Goal: Task Accomplishment & Management: Complete application form

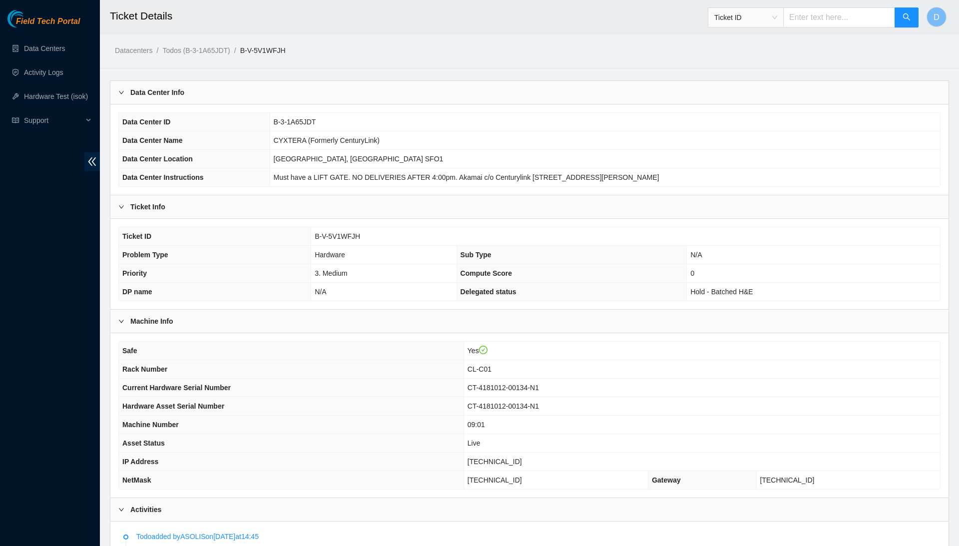
scroll to position [74, 0]
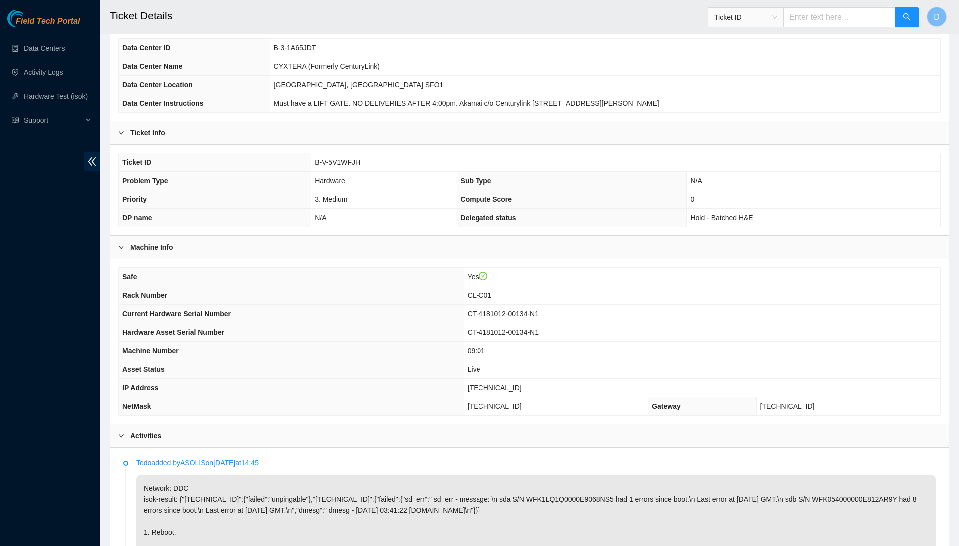
click at [335, 140] on div "Ticket Info" at bounding box center [529, 132] width 838 height 23
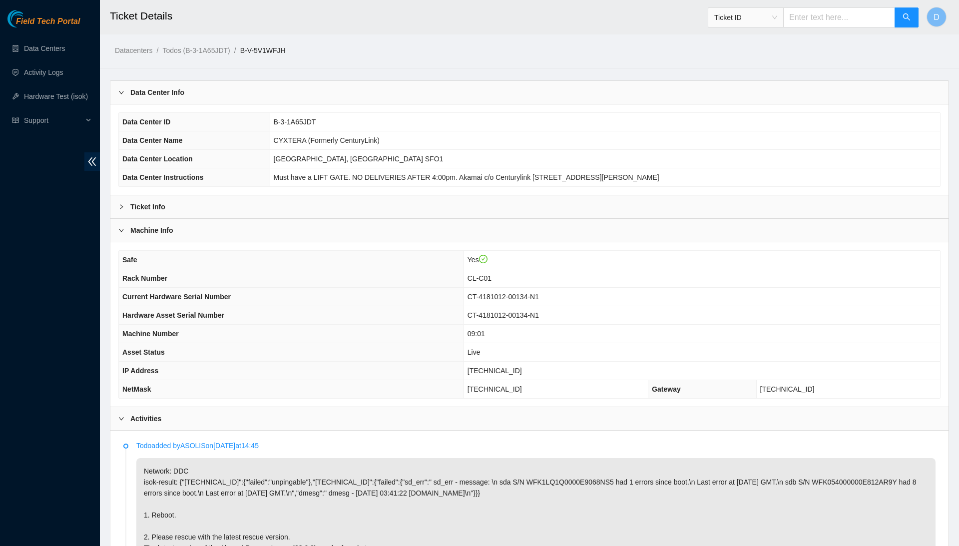
scroll to position [0, 0]
click at [474, 206] on div "Ticket Info" at bounding box center [529, 206] width 838 height 23
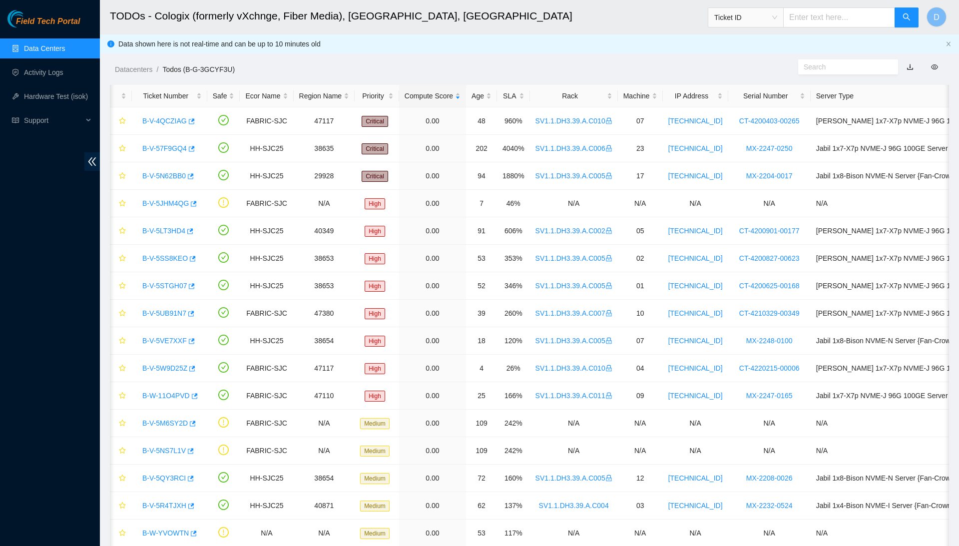
click at [44, 52] on link "Data Centers" at bounding box center [44, 48] width 41 height 8
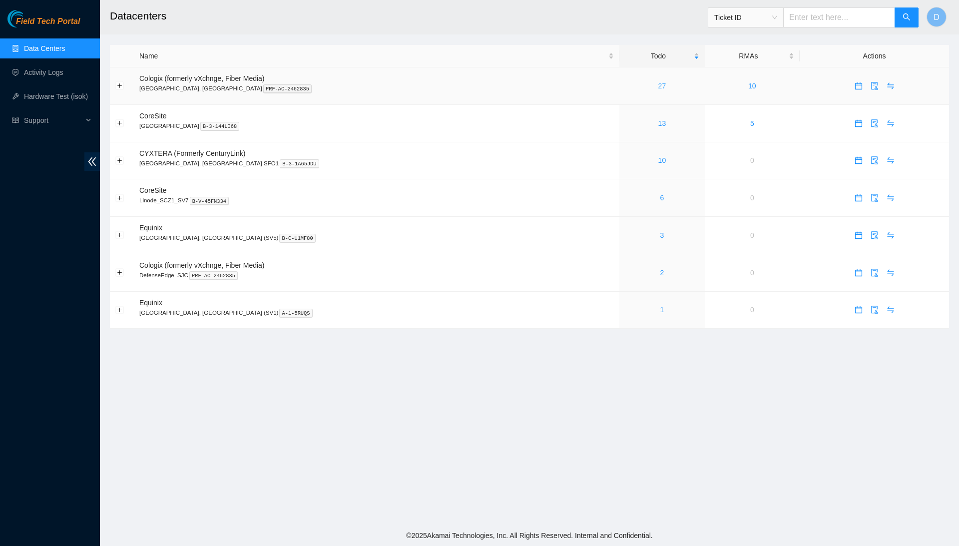
click at [659, 86] on link "27" at bounding box center [663, 86] width 8 height 8
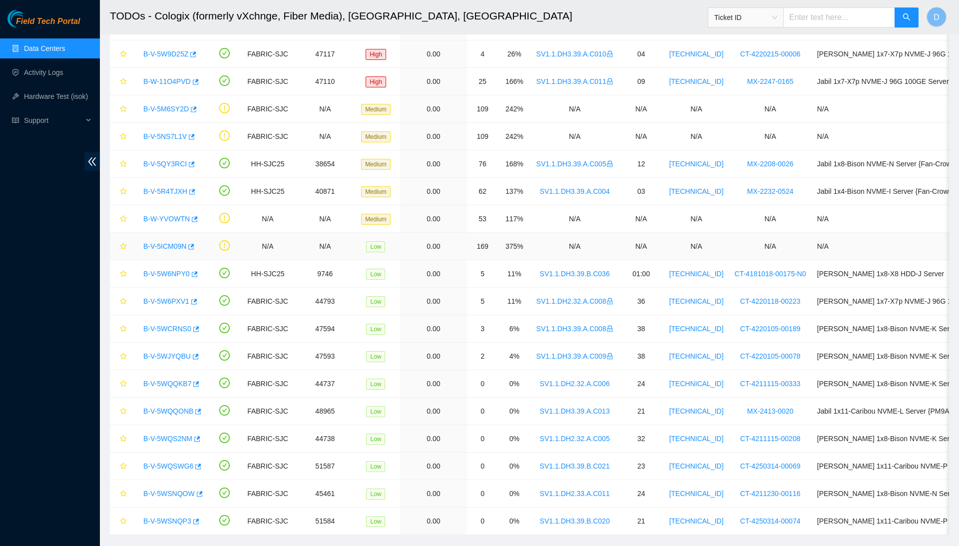
scroll to position [316, 0]
click at [184, 269] on div "B-V-5W6NPY0" at bounding box center [170, 272] width 64 height 16
click at [182, 273] on link "B-V-5W6NPY0" at bounding box center [166, 272] width 46 height 8
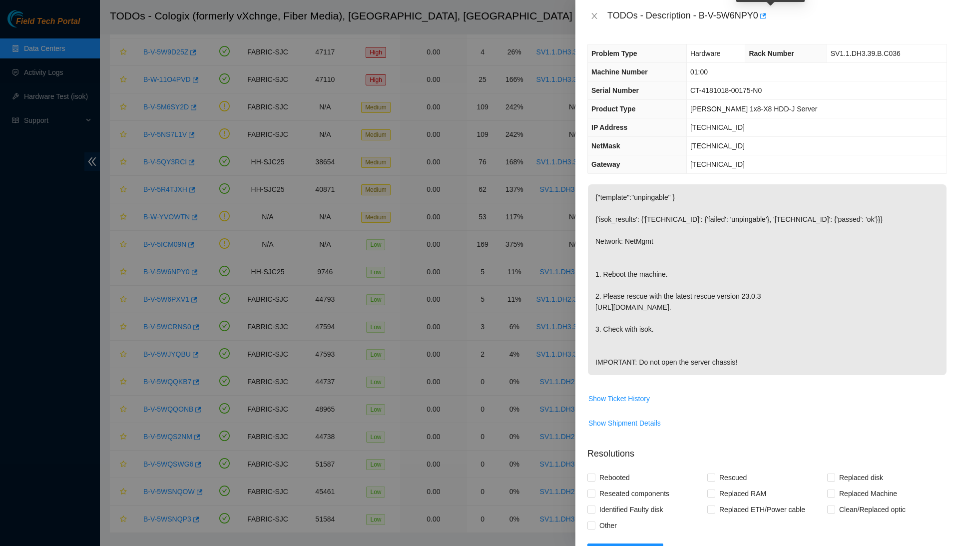
click at [766, 15] on icon "button" at bounding box center [763, 15] width 6 height 5
click at [590, 14] on button "Close" at bounding box center [595, 15] width 14 height 9
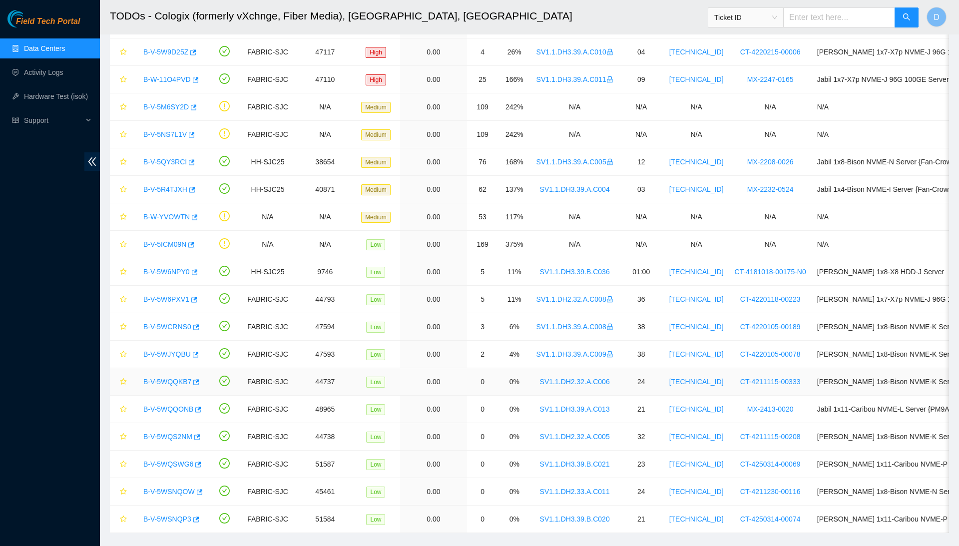
click at [179, 384] on link "B-V-5WQQKB7" at bounding box center [167, 382] width 48 height 8
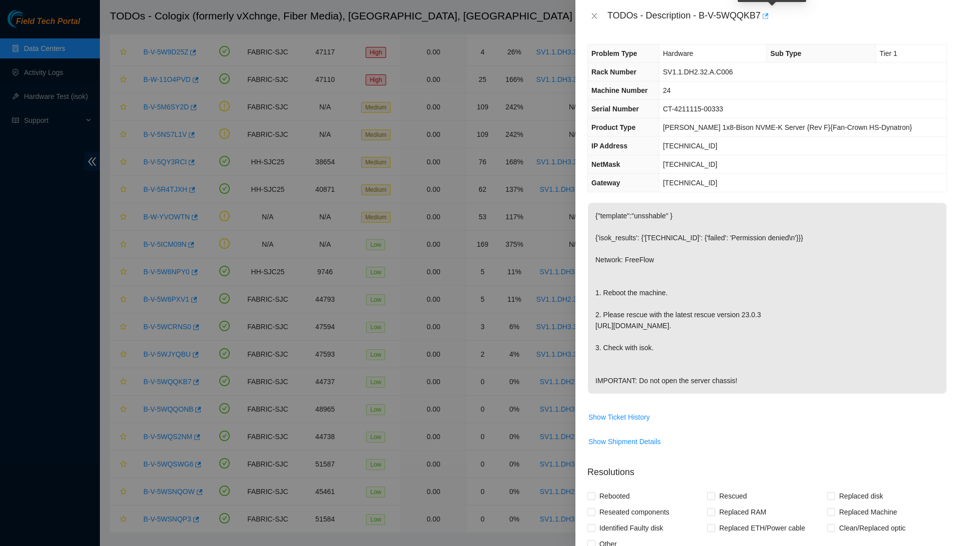
click at [769, 15] on icon "button" at bounding box center [766, 15] width 6 height 5
click at [593, 14] on icon "close" at bounding box center [595, 16] width 8 height 8
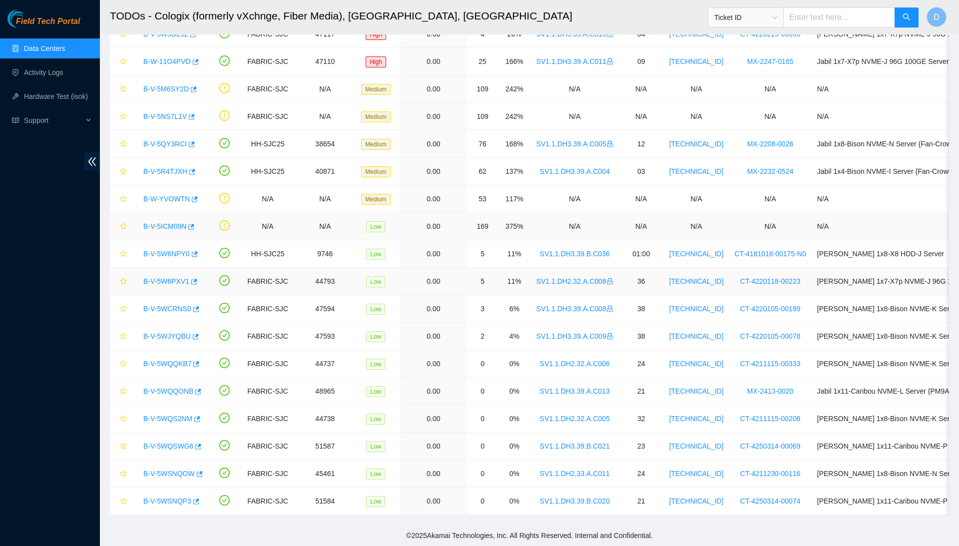
scroll to position [338, 0]
click at [179, 391] on link "B-V-5WQQONB" at bounding box center [168, 391] width 50 height 8
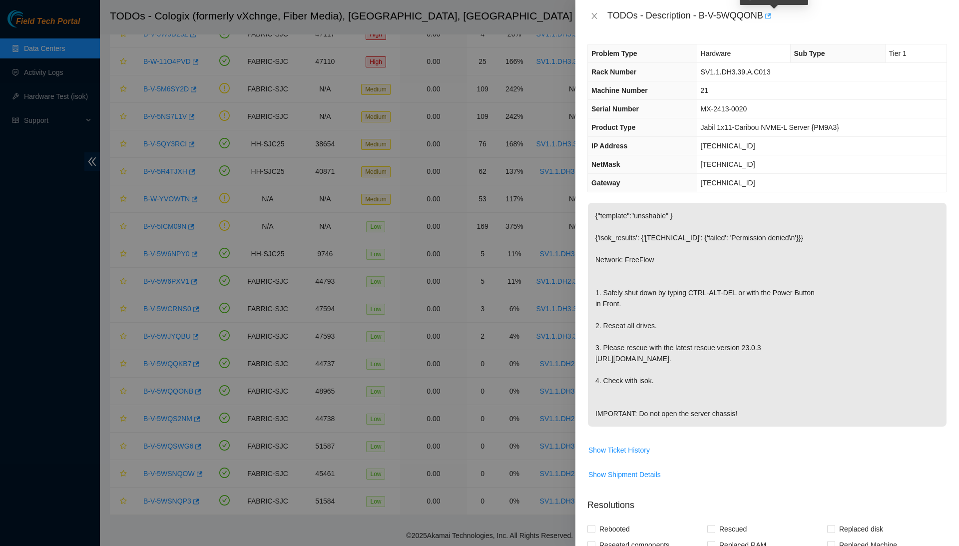
click at [771, 18] on icon "button" at bounding box center [767, 15] width 7 height 7
click at [594, 19] on icon "close" at bounding box center [595, 16] width 8 height 8
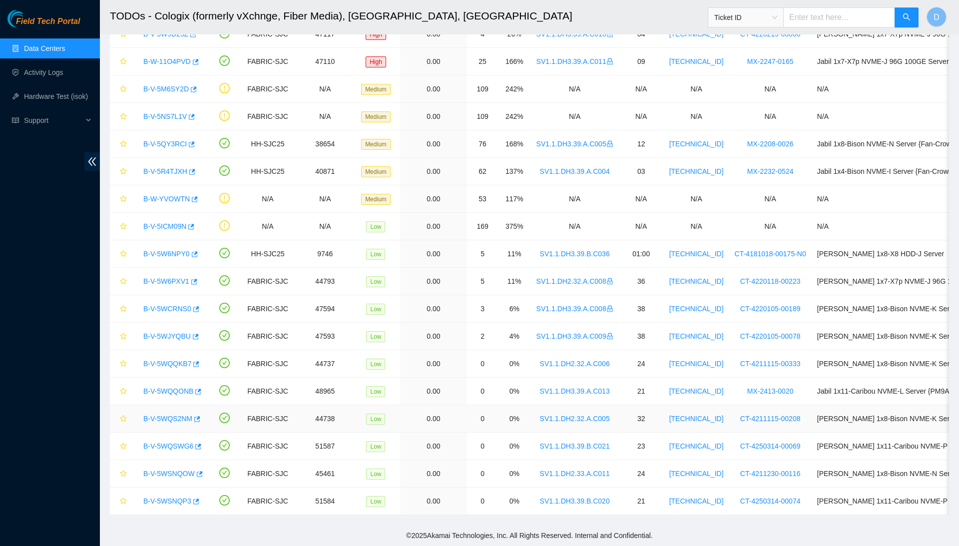
click at [182, 417] on link "B-V-5WQS2NM" at bounding box center [167, 419] width 49 height 8
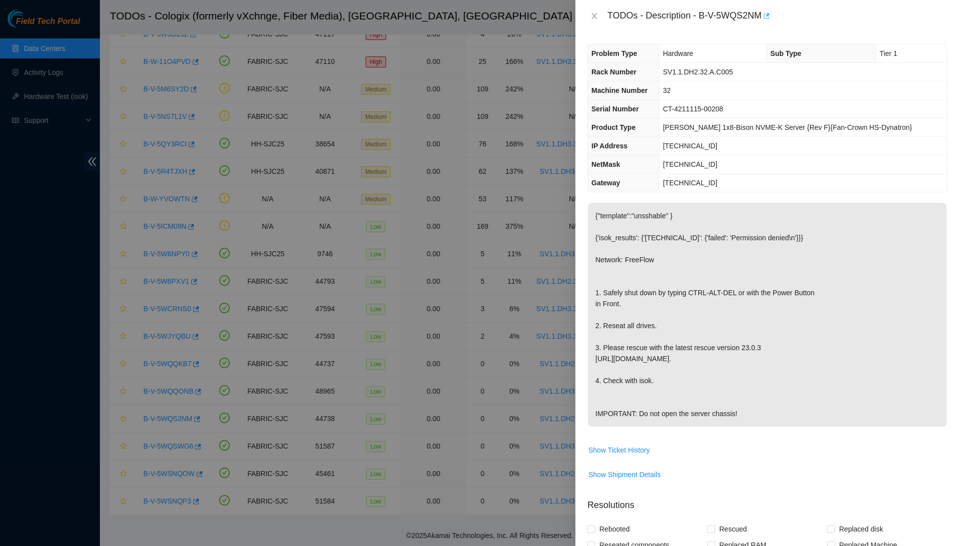
click at [769, 13] on icon "button" at bounding box center [765, 15] width 7 height 7
click at [594, 17] on icon "close" at bounding box center [595, 16] width 8 height 8
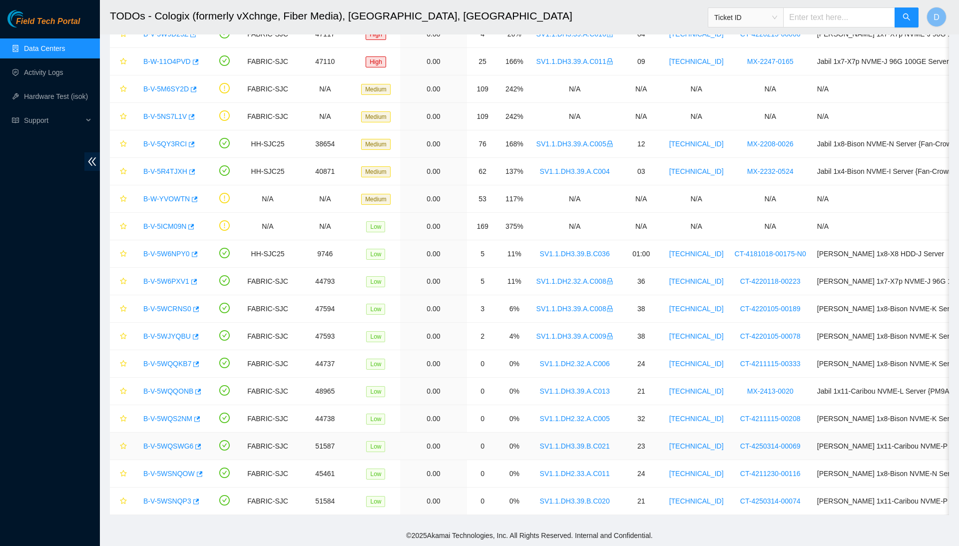
click at [185, 445] on link "B-V-5WQSWG6" at bounding box center [168, 446] width 50 height 8
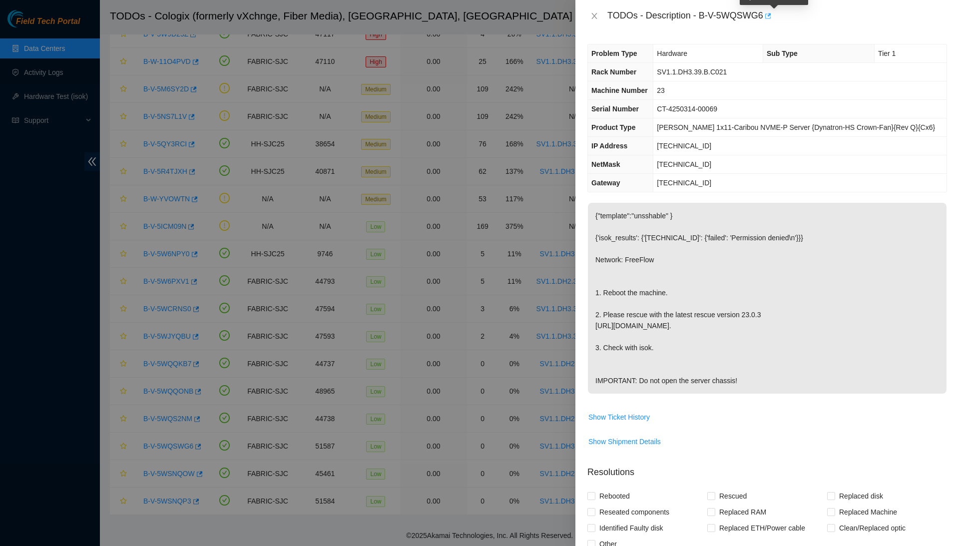
click at [771, 11] on button "button" at bounding box center [767, 16] width 8 height 16
click at [590, 12] on button "Close" at bounding box center [595, 15] width 14 height 9
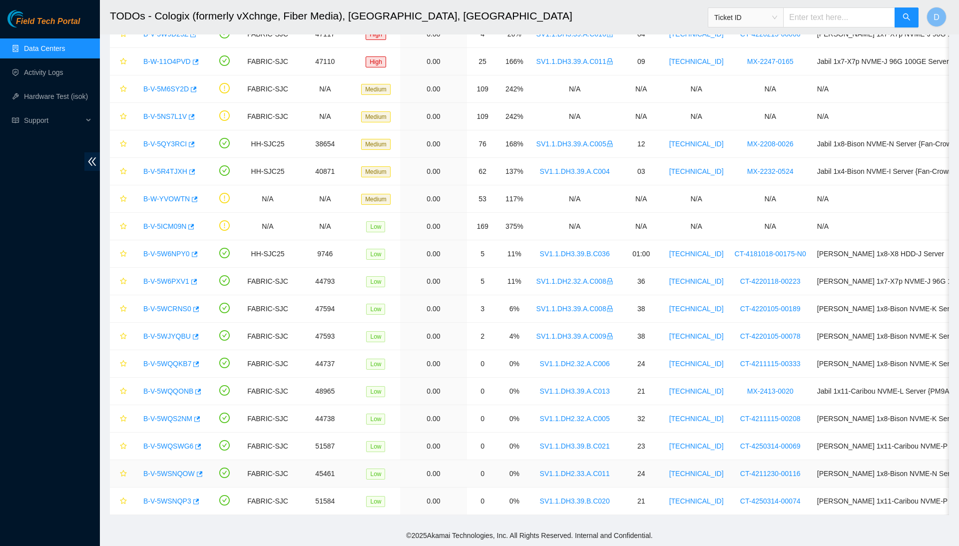
click at [182, 476] on link "B-V-5WSNQOW" at bounding box center [168, 474] width 51 height 8
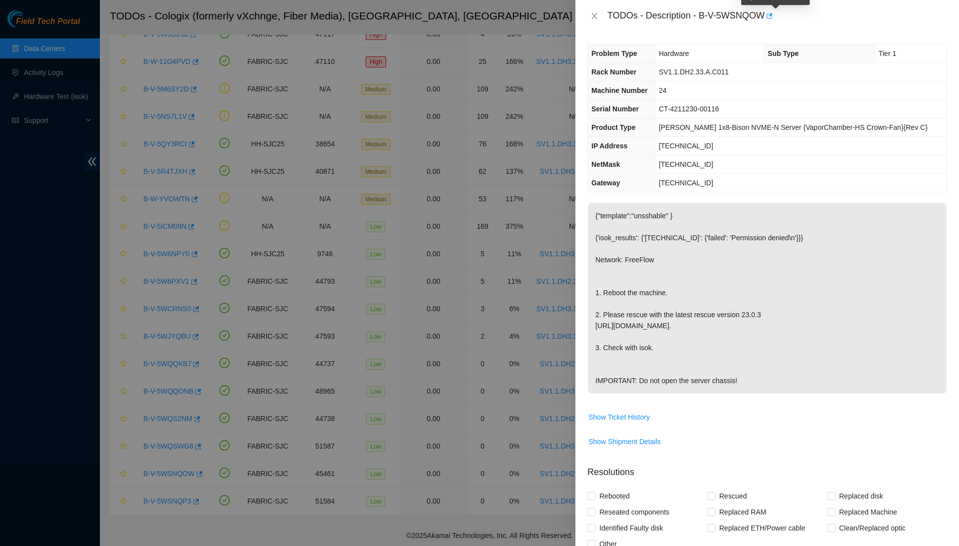
click at [783, 16] on div "TODOs - Description - B-V-5WSNQOW" at bounding box center [778, 16] width 340 height 16
click at [772, 16] on icon "button" at bounding box center [768, 15] width 7 height 7
click at [594, 16] on icon "close" at bounding box center [594, 16] width 5 height 6
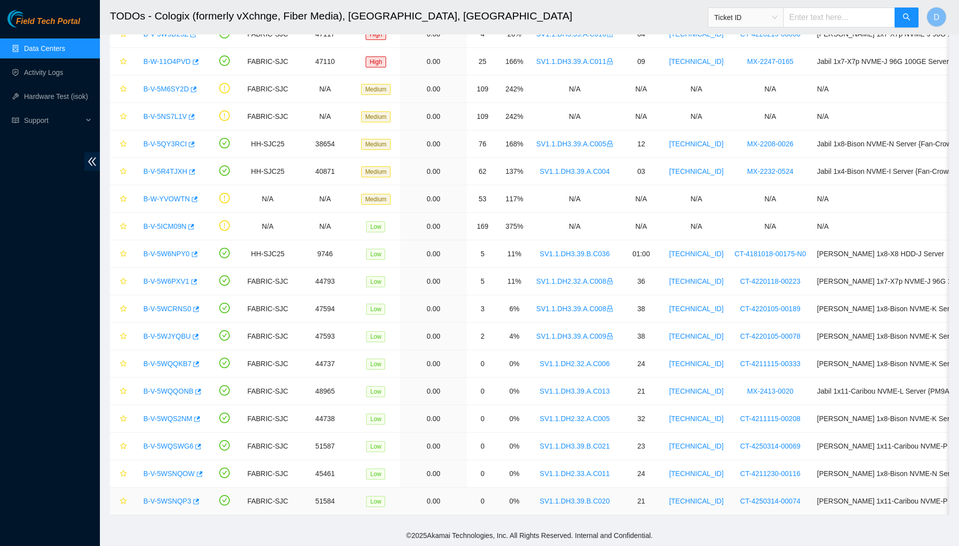
click at [180, 499] on link "B-V-5WSNQP3" at bounding box center [167, 501] width 48 height 8
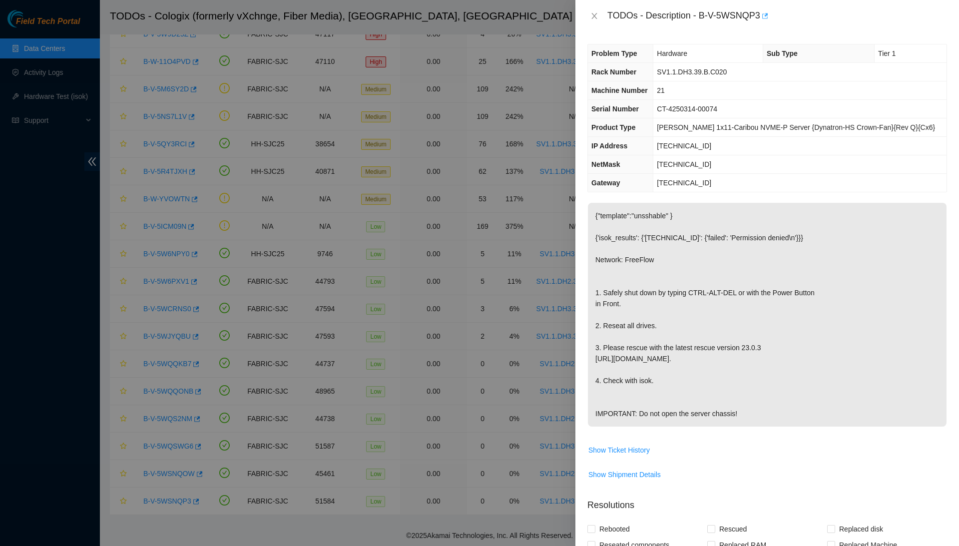
click at [768, 14] on icon "button" at bounding box center [764, 15] width 7 height 7
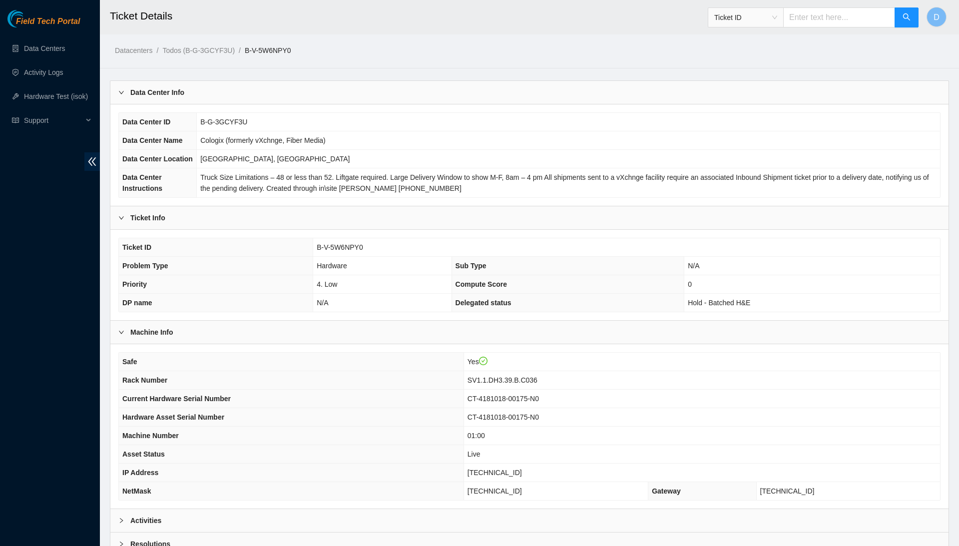
click at [347, 251] on span "B-V-5W6NPY0" at bounding box center [340, 247] width 46 height 8
copy span "B-V-5W6NPY0"
click at [358, 251] on span "B-V-5WQQONB" at bounding box center [342, 247] width 50 height 8
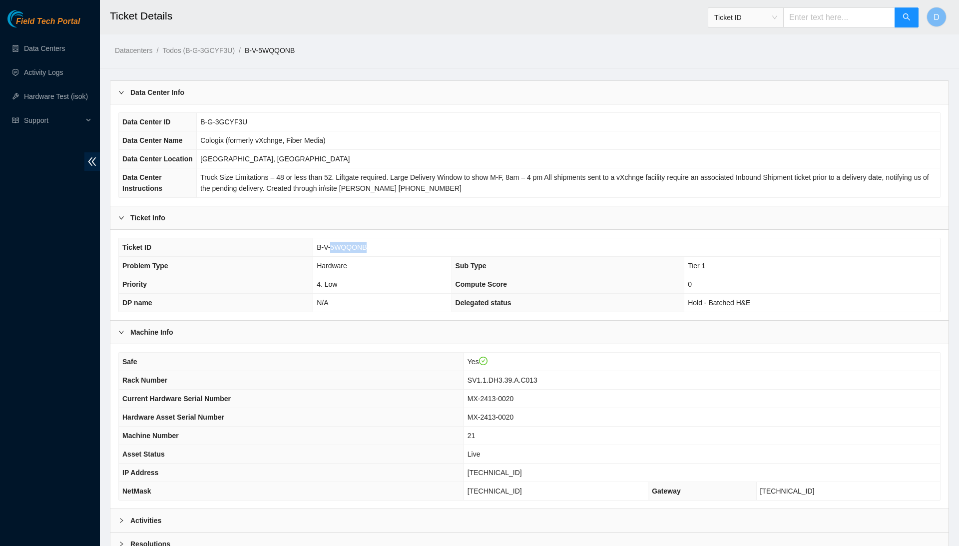
click at [358, 251] on span "B-V-5WQQONB" at bounding box center [342, 247] width 50 height 8
copy span "B-V-5WQQONB"
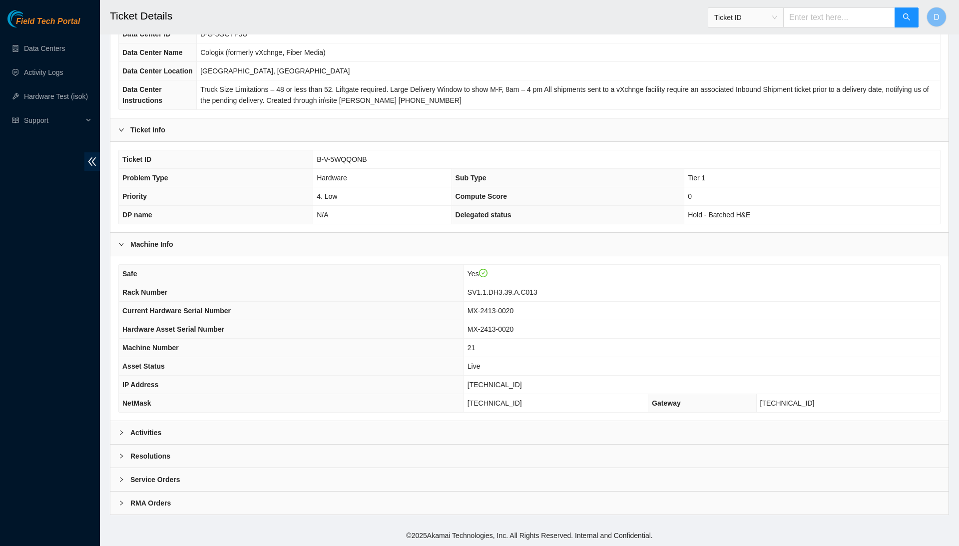
scroll to position [106, 0]
click at [279, 460] on div "Resolutions" at bounding box center [529, 456] width 838 height 23
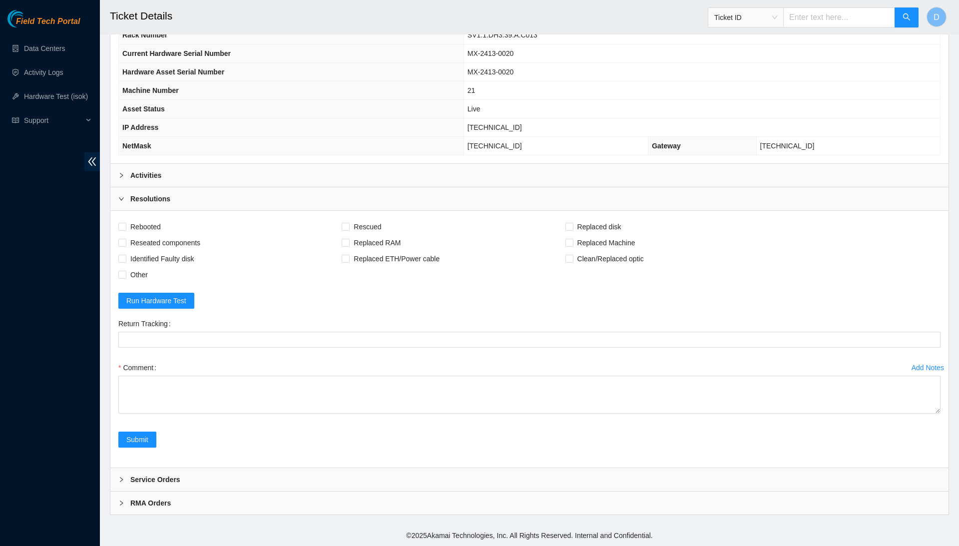
scroll to position [364, 0]
click at [268, 157] on div "Safe Yes Rack Number SV1.1.DH3.39.A.C013 Current Hardware Serial Number MX-2413…" at bounding box center [529, 81] width 838 height 164
click at [268, 166] on div "Activities" at bounding box center [529, 175] width 838 height 23
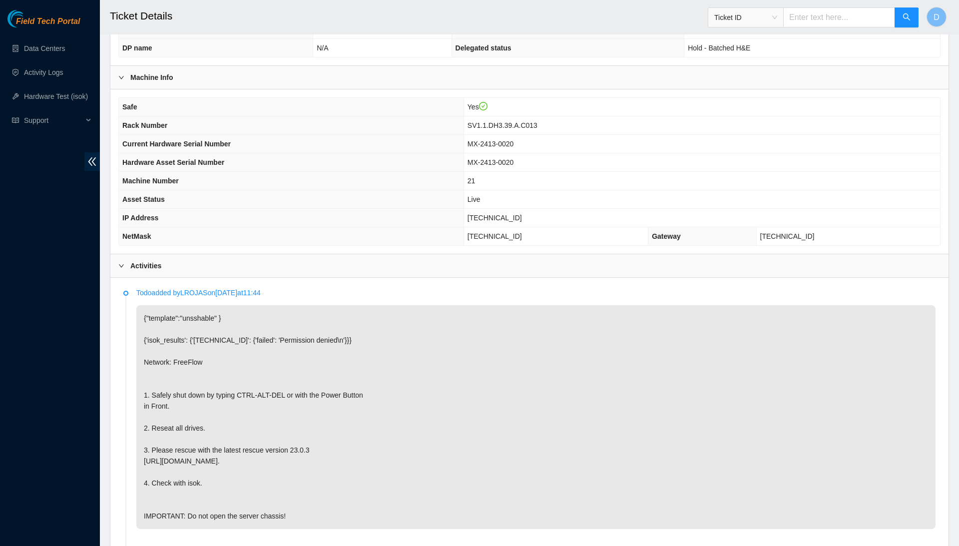
scroll to position [254, 0]
click at [514, 149] on span "MX-2413-0020" at bounding box center [491, 145] width 46 height 8
click at [498, 228] on td "72.246.40.88" at bounding box center [702, 219] width 477 height 18
click at [506, 223] on span "72.246.40.88" at bounding box center [495, 219] width 54 height 8
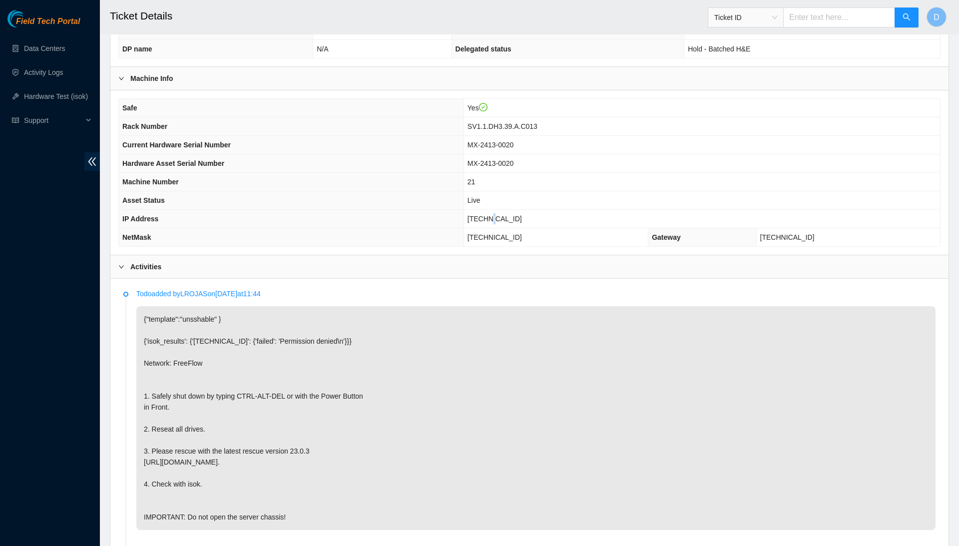
click at [506, 223] on span "72.246.40.88" at bounding box center [495, 219] width 54 height 8
copy span "72.246.40.88"
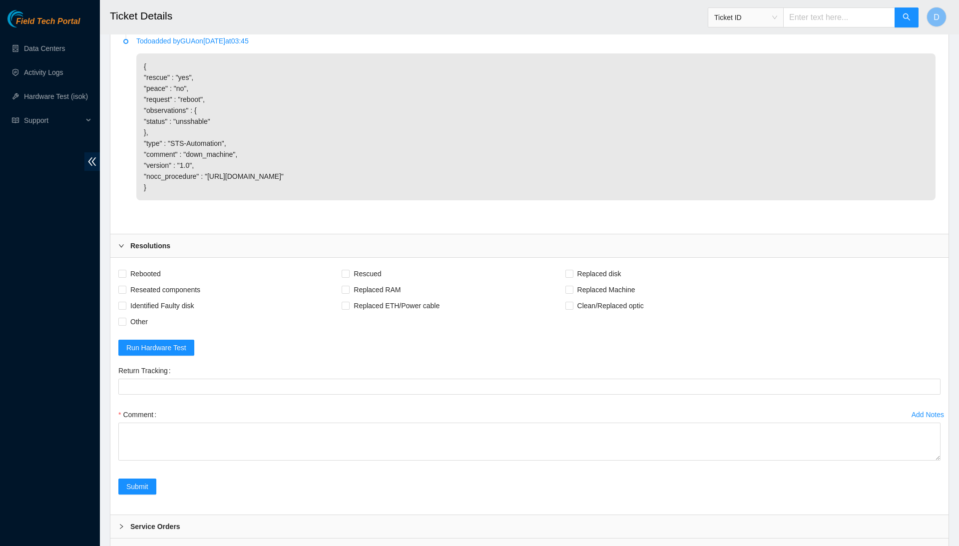
scroll to position [755, 0]
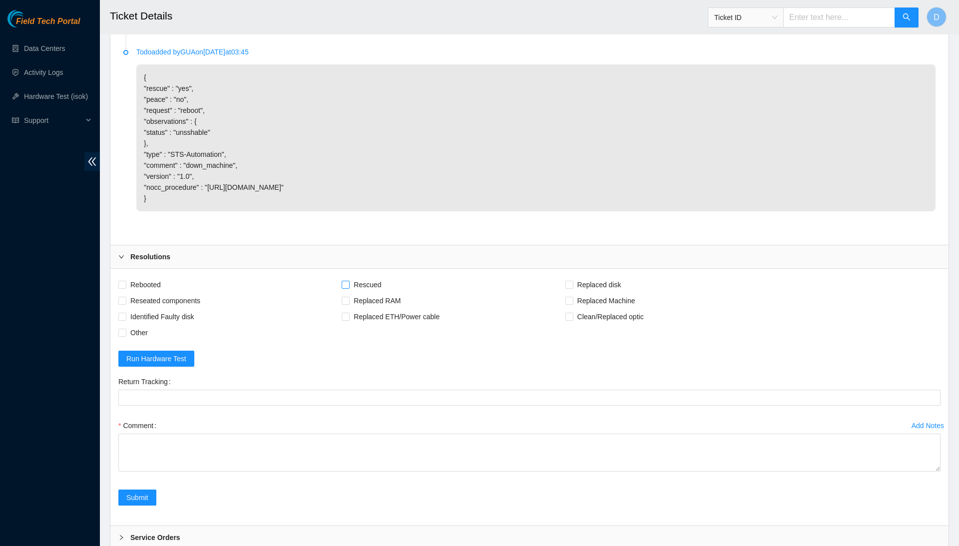
click at [372, 293] on span "Rescued" at bounding box center [367, 285] width 35 height 16
click at [349, 288] on input "Rescued" at bounding box center [345, 284] width 7 height 7
checkbox input "true"
click at [158, 293] on span "Rebooted" at bounding box center [145, 285] width 38 height 16
click at [125, 288] on input "Rebooted" at bounding box center [121, 284] width 7 height 7
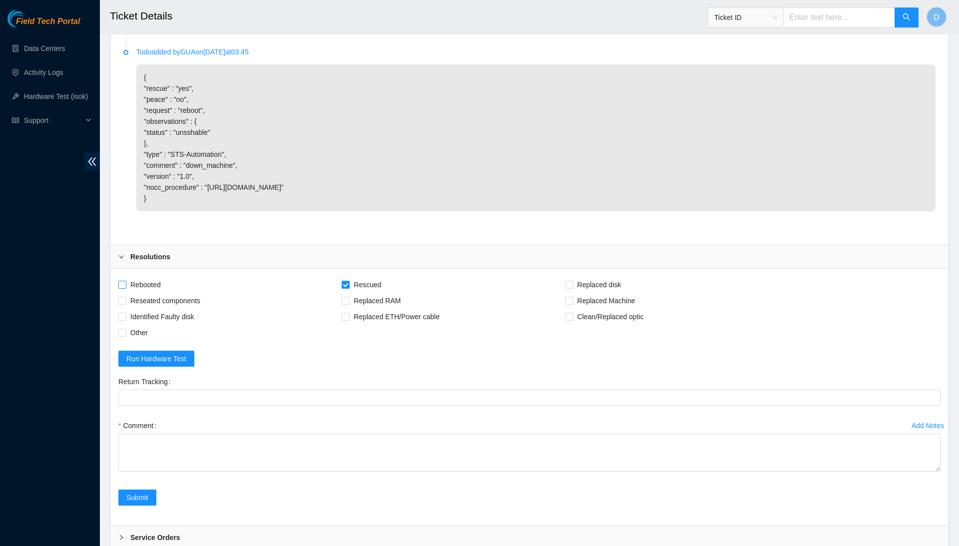
checkbox input "true"
click at [925, 506] on textarea "Comment" at bounding box center [529, 470] width 822 height 72
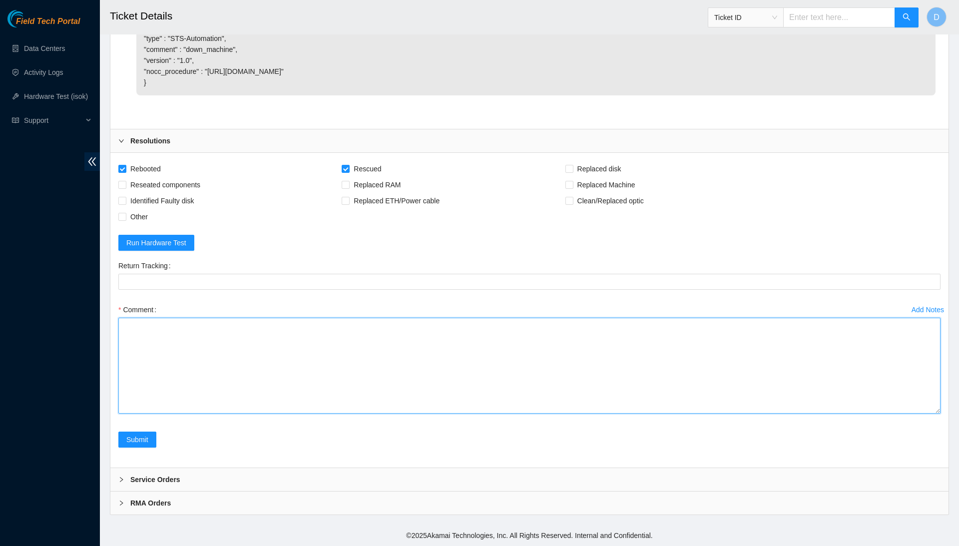
scroll to position [888, 0]
click at [430, 346] on textarea "Comment" at bounding box center [529, 366] width 822 height 96
click at [142, 341] on textarea "Confirmed with the NOCC to make sure the ticket was safe." at bounding box center [529, 366] width 822 height 96
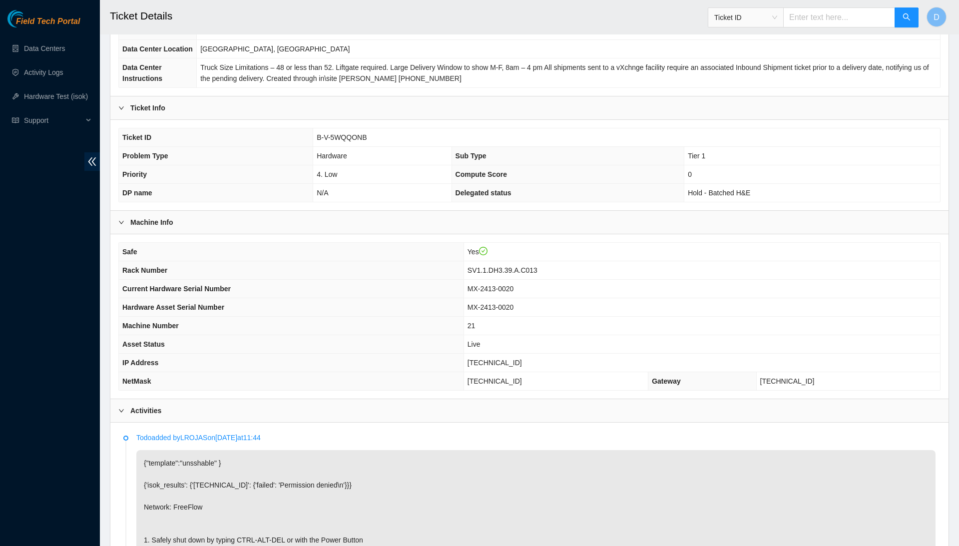
scroll to position [114, 0]
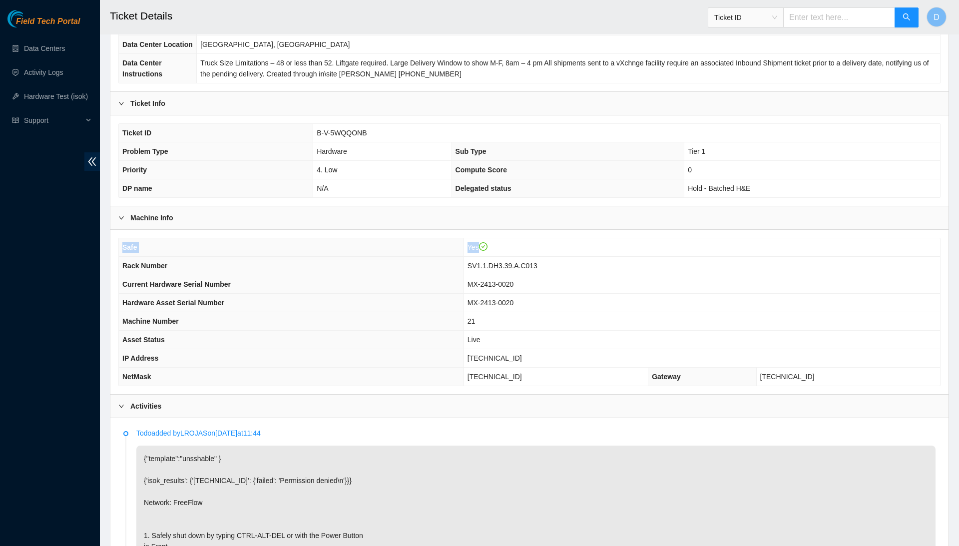
drag, startPoint x: 122, startPoint y: 284, endPoint x: 879, endPoint y: 407, distance: 767.4
click at [879, 394] on div "Safe Yes Rack Number SV1.1.DH3.39.A.C013 Current Hardware Serial Number MX-2413…" at bounding box center [529, 312] width 838 height 164
copy tbody "Safe Yes"
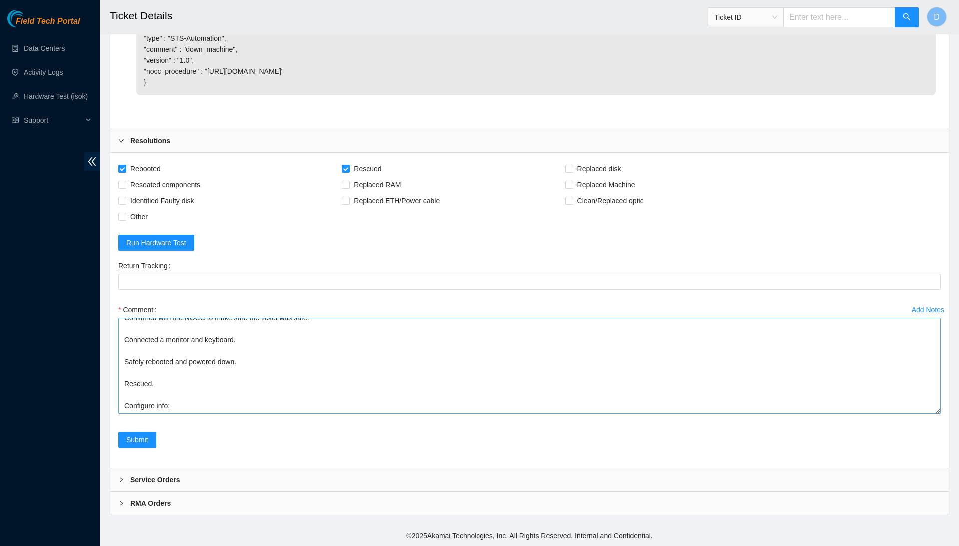
scroll to position [888, 0]
click at [469, 405] on textarea "Confirmed with the NOCC to make sure the ticket was safe. Connected a monitor a…" at bounding box center [529, 366] width 822 height 96
paste textarea "Rack Number SV1.1.DH3.39.A.C013 Current Hardware Serial Number MX-2413-0020 Har…"
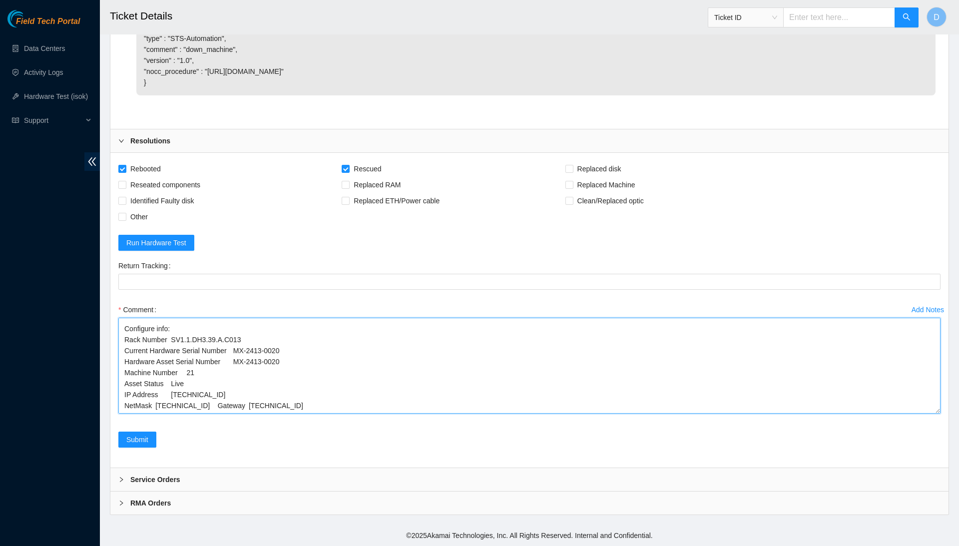
click at [222, 393] on textarea "Confirmed with the NOCC to make sure the ticket was safe. Connected a monitor a…" at bounding box center [529, 366] width 822 height 96
click at [157, 403] on textarea "Confirmed with the NOCC to make sure the ticket was safe. Connected a monitor a…" at bounding box center [529, 366] width 822 height 96
click at [156, 395] on textarea "Confirmed with the NOCC to make sure the ticket was safe. Connected a monitor a…" at bounding box center [529, 366] width 822 height 96
click at [172, 385] on textarea "Confirmed with the NOCC to make sure the ticket was safe. Connected a monitor a…" at bounding box center [529, 366] width 822 height 96
click at [180, 374] on textarea "Confirmed with the NOCC to make sure the ticket was safe. Connected a monitor a…" at bounding box center [529, 366] width 822 height 96
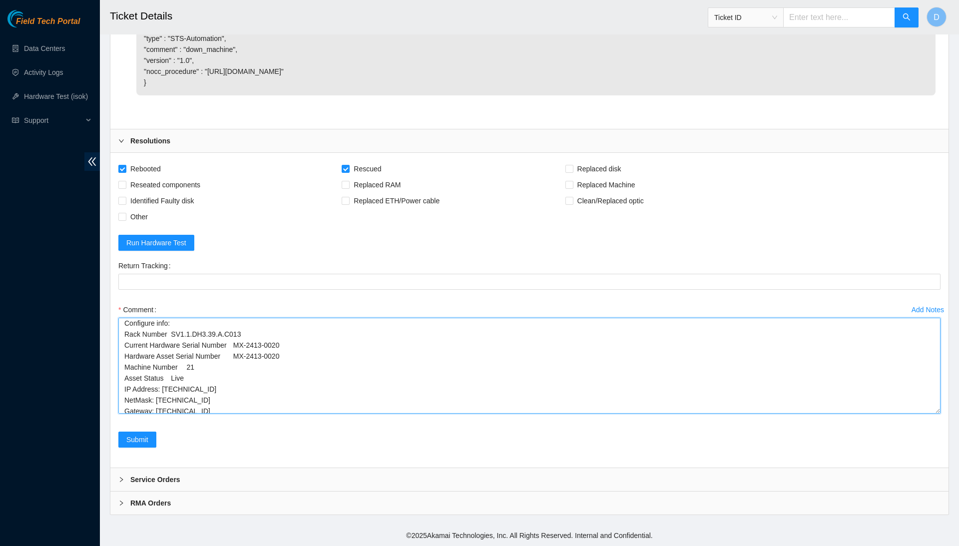
click at [180, 374] on textarea "Confirmed with the NOCC to make sure the ticket was safe. Connected a monitor a…" at bounding box center [529, 366] width 822 height 96
click at [189, 361] on textarea "Confirmed with the NOCC to make sure the ticket was safe. Connected a monitor a…" at bounding box center [529, 366] width 822 height 96
click at [237, 352] on textarea "Confirmed with the NOCC to make sure the ticket was safe. Connected a monitor a…" at bounding box center [529, 366] width 822 height 96
click at [238, 339] on textarea "Confirmed with the NOCC to make sure the ticket was safe. Connected a monitor a…" at bounding box center [529, 366] width 822 height 96
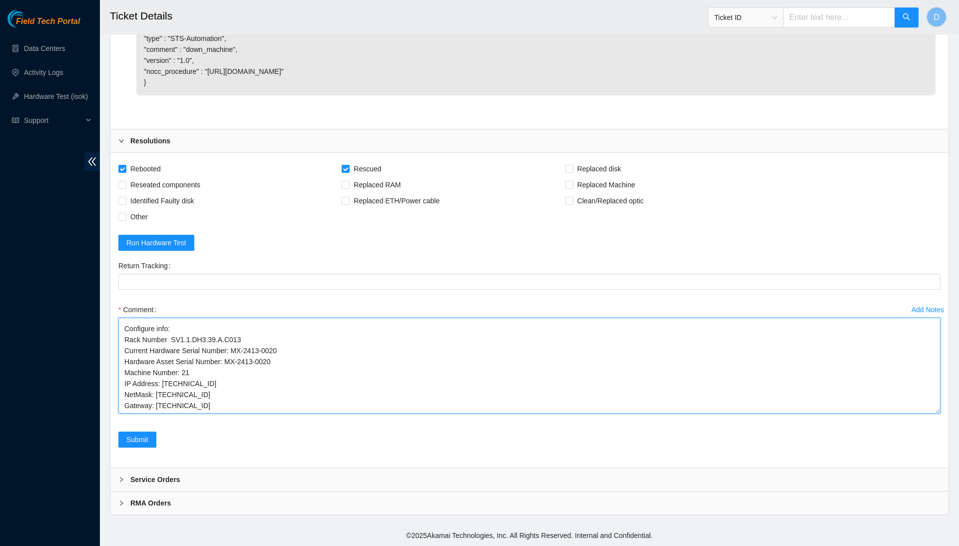
click at [172, 331] on textarea "Confirmed with the NOCC to make sure the ticket was safe. Connected a monitor a…" at bounding box center [529, 366] width 822 height 96
click at [244, 402] on textarea "Confirmed with the NOCC to make sure the ticket was safe. Connected a monitor a…" at bounding box center [529, 366] width 822 height 96
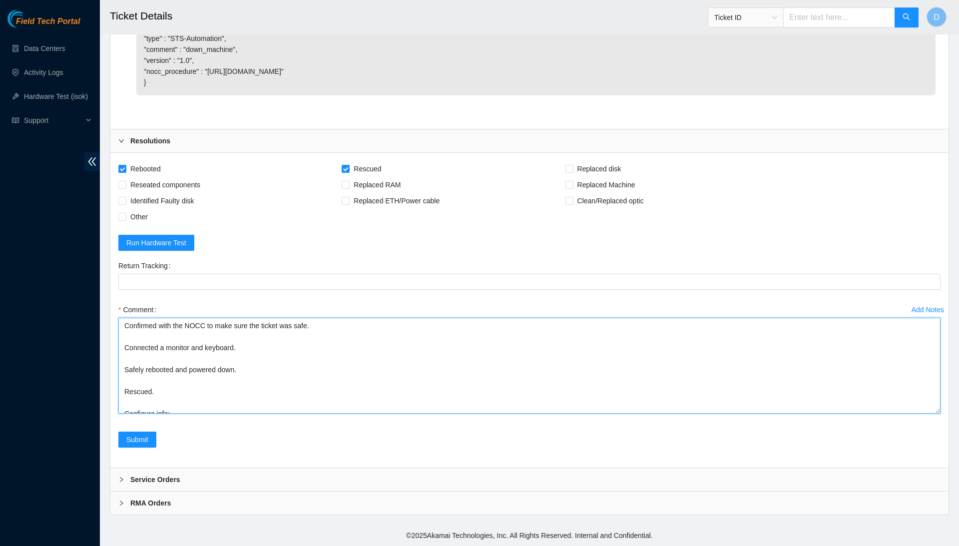
drag, startPoint x: 327, startPoint y: 407, endPoint x: 324, endPoint y: 199, distance: 207.4
click at [324, 199] on form "Rebooted Rescued Replaced disk Reseated components Replaced RAM Replaced Machin…" at bounding box center [529, 310] width 822 height 299
type textarea "Confirmed with the NOCC to make sure the ticket was safe. Connected a monitor a…"
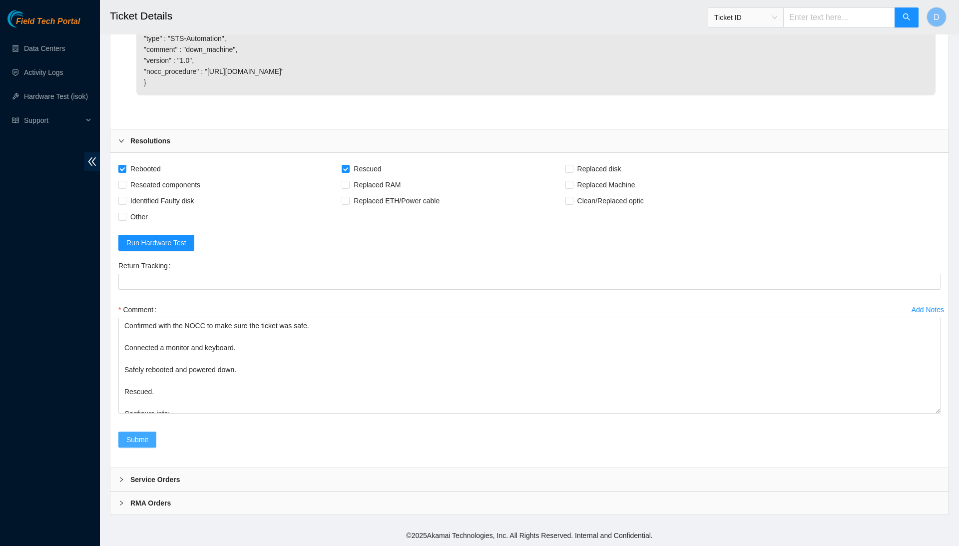
click at [151, 442] on button "Submit" at bounding box center [137, 440] width 38 height 16
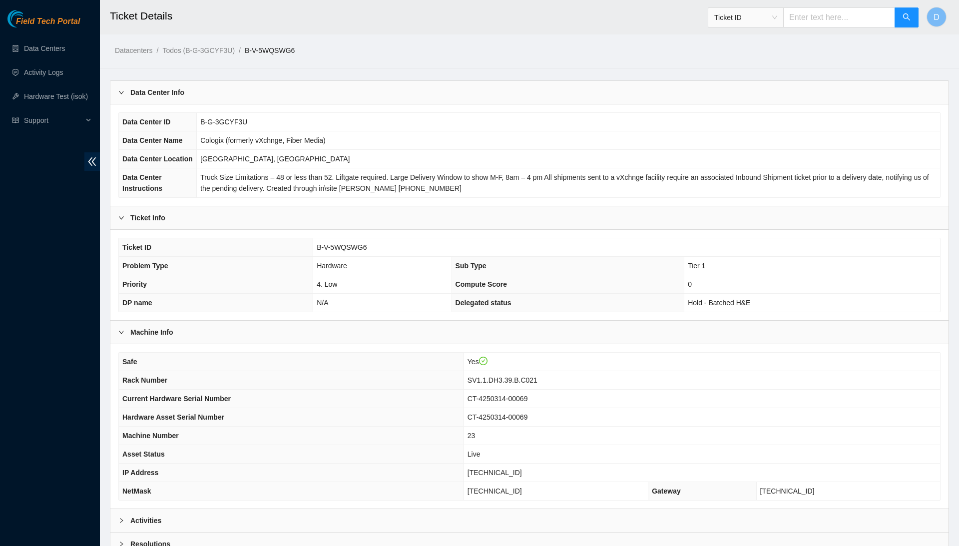
click at [351, 251] on span "B-V-5WQSWG6" at bounding box center [342, 247] width 50 height 8
copy span "B-V-5WQSWG6"
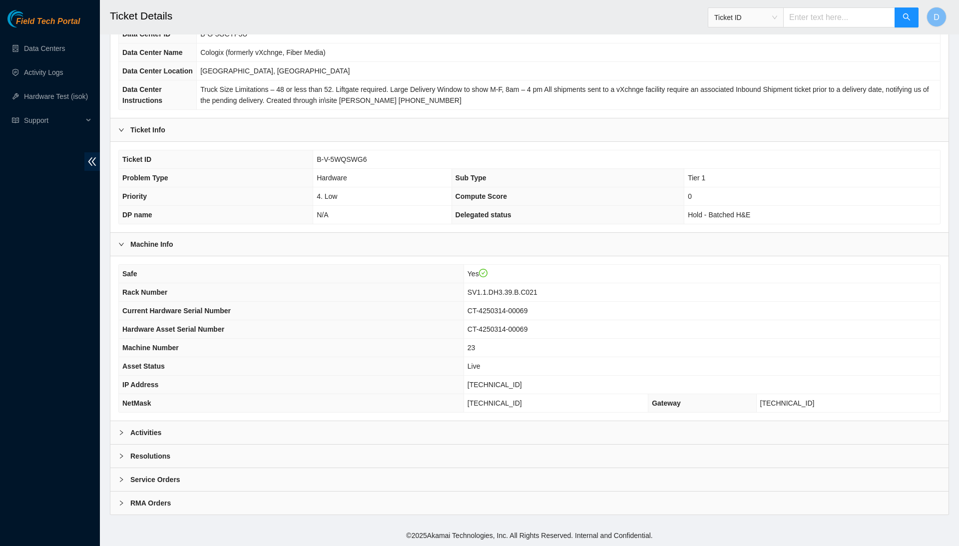
scroll to position [106, 0]
click at [440, 452] on div "Resolutions" at bounding box center [529, 456] width 838 height 23
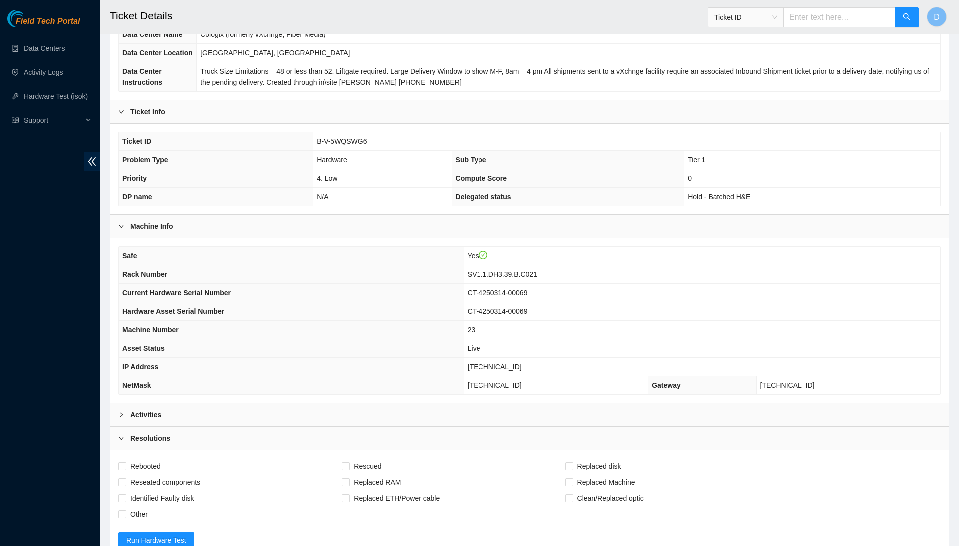
click at [449, 425] on div "Activities" at bounding box center [529, 414] width 838 height 23
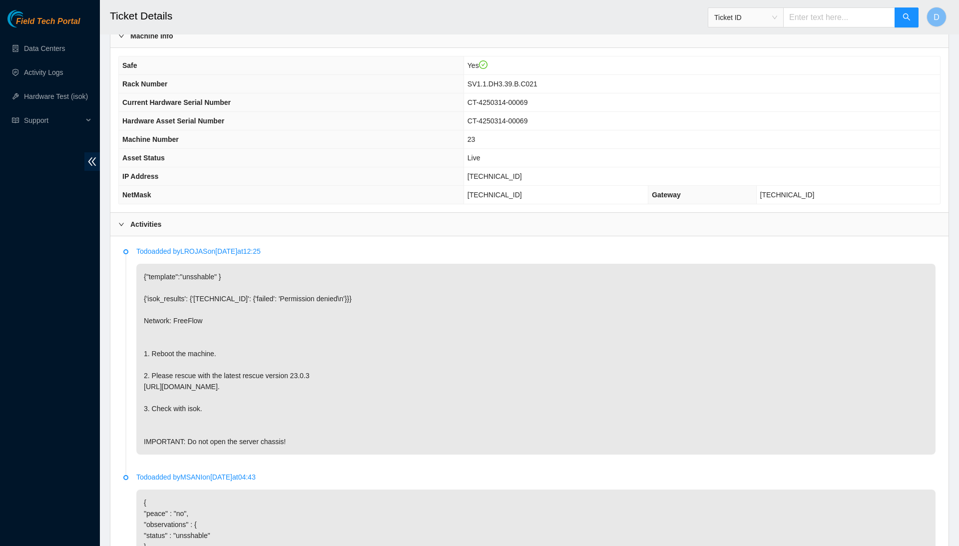
scroll to position [297, 0]
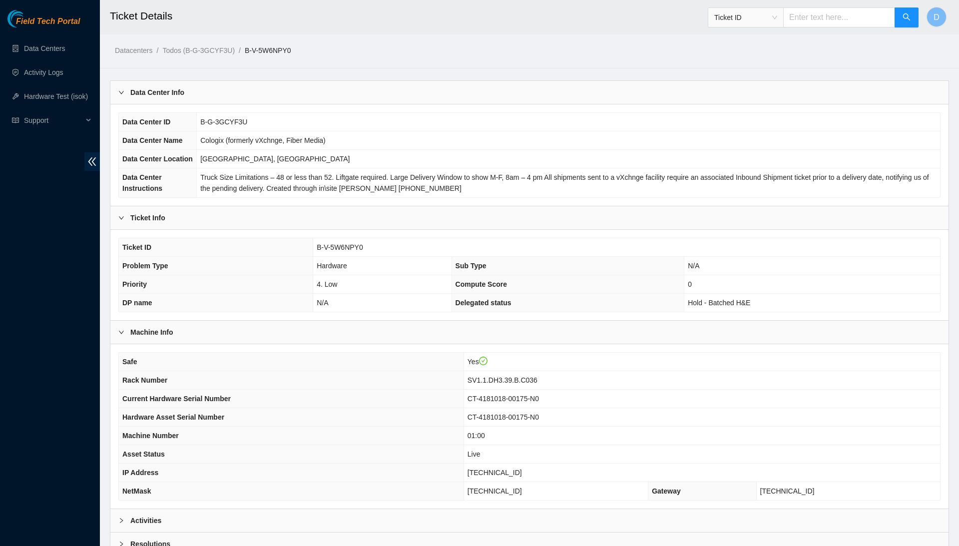
scroll to position [14, 0]
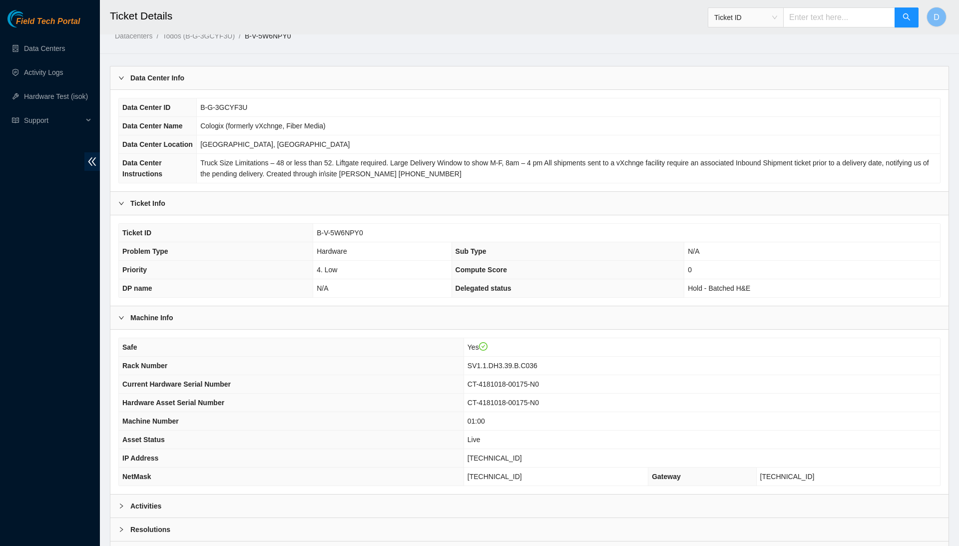
drag, startPoint x: 544, startPoint y: 16, endPoint x: 538, endPoint y: 13, distance: 7.2
click at [538, 13] on h2 "Ticket Details" at bounding box center [439, 16] width 658 height 32
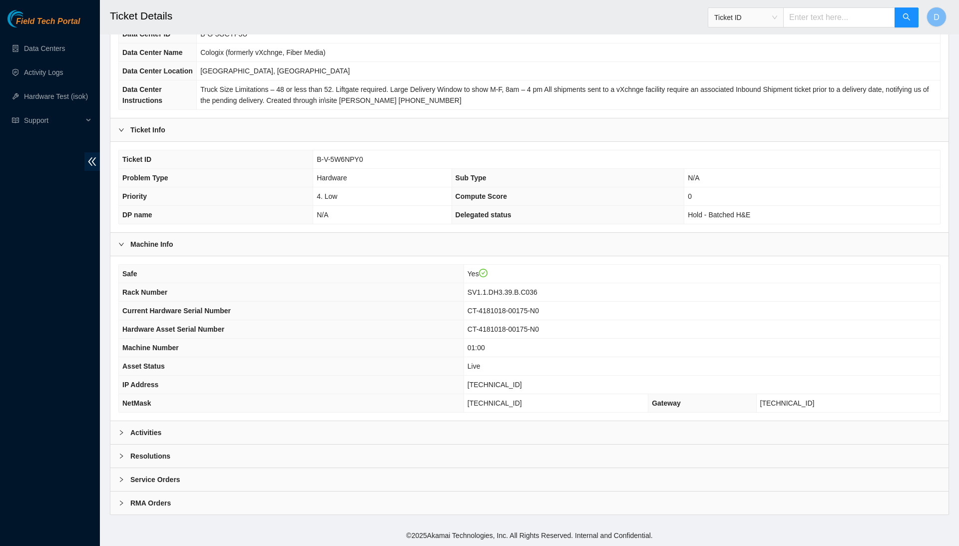
scroll to position [106, 0]
click at [250, 452] on div "Resolutions" at bounding box center [529, 456] width 838 height 23
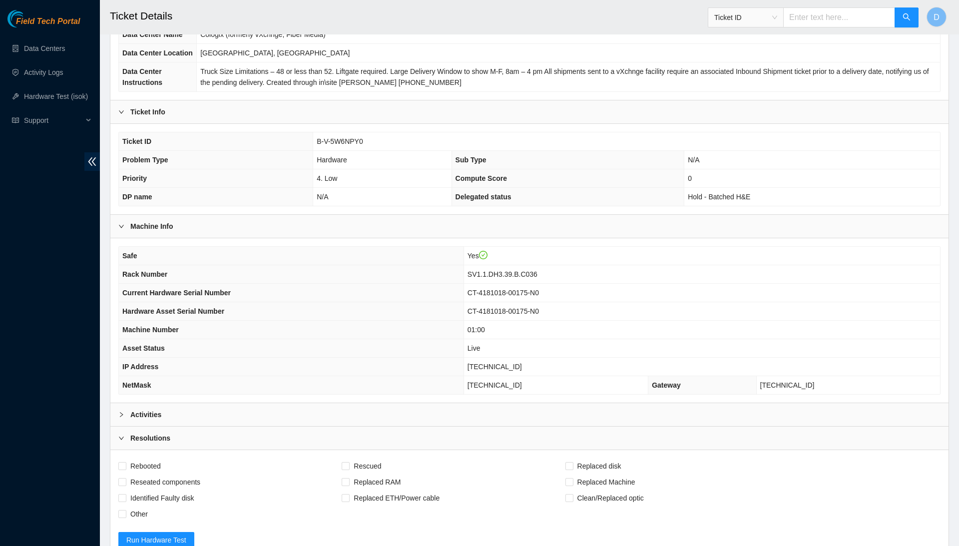
click at [286, 426] on div "Activities" at bounding box center [529, 414] width 838 height 23
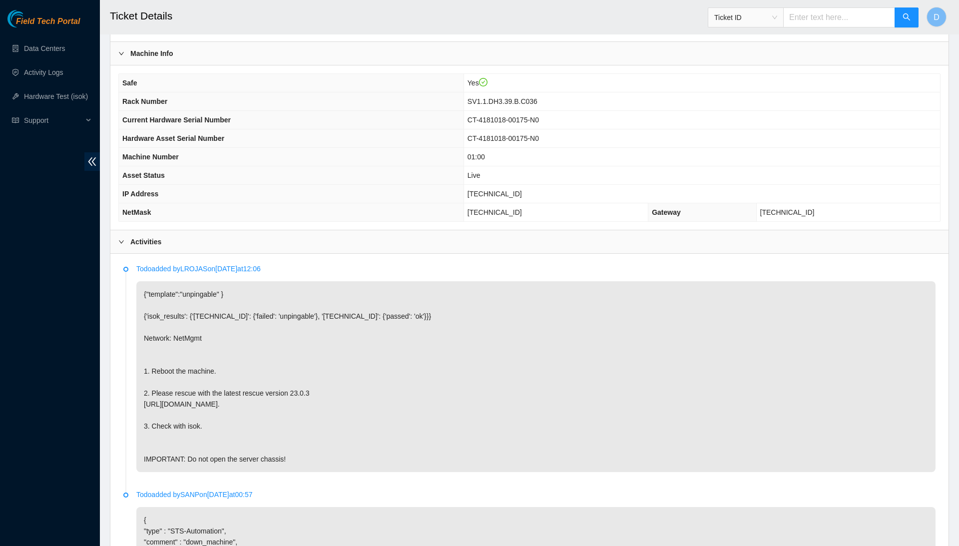
scroll to position [284, 0]
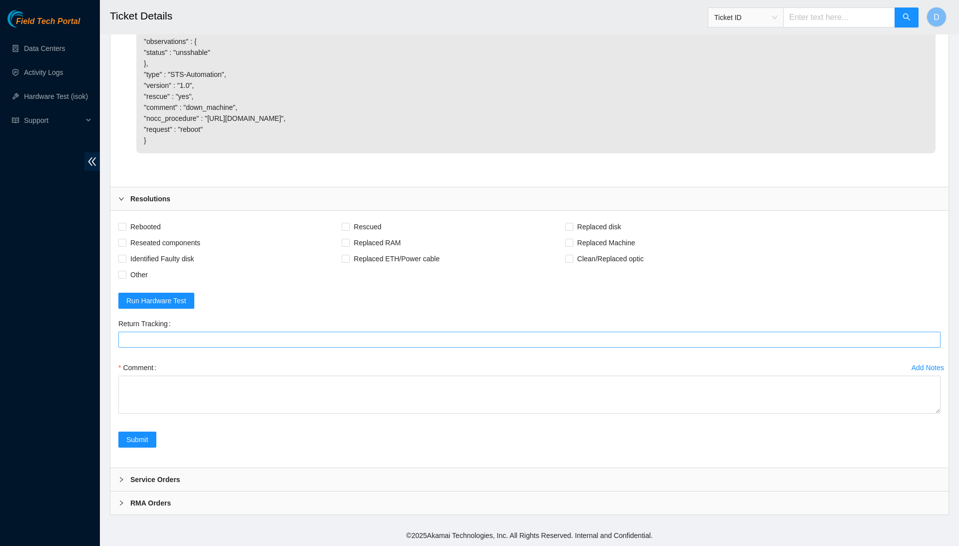
scroll to position [809, 0]
click at [367, 228] on span "Rescued" at bounding box center [367, 227] width 35 height 16
click at [349, 228] on input "Rescued" at bounding box center [345, 226] width 7 height 7
checkbox input "true"
click at [137, 227] on span "Rebooted" at bounding box center [145, 227] width 38 height 16
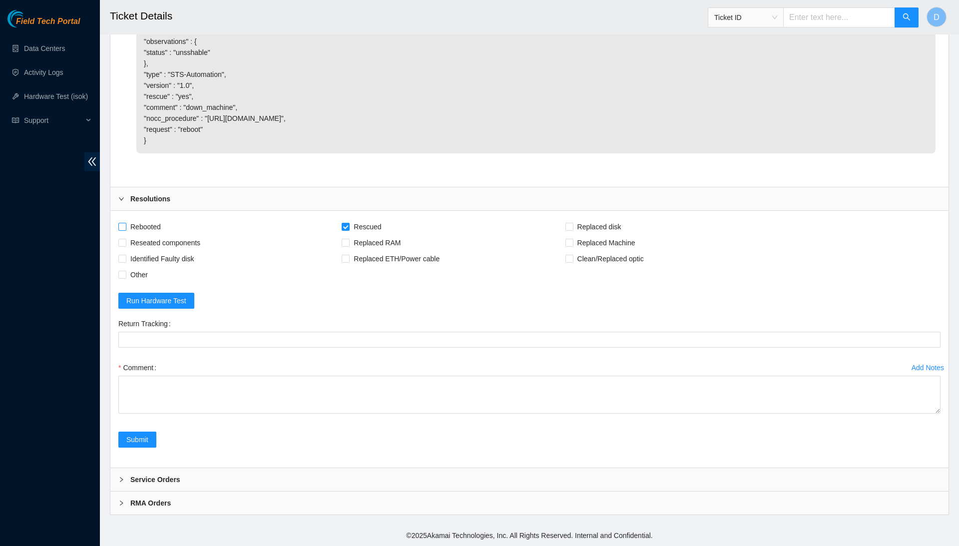
click at [125, 227] on input "Rebooted" at bounding box center [121, 226] width 7 height 7
checkbox input "true"
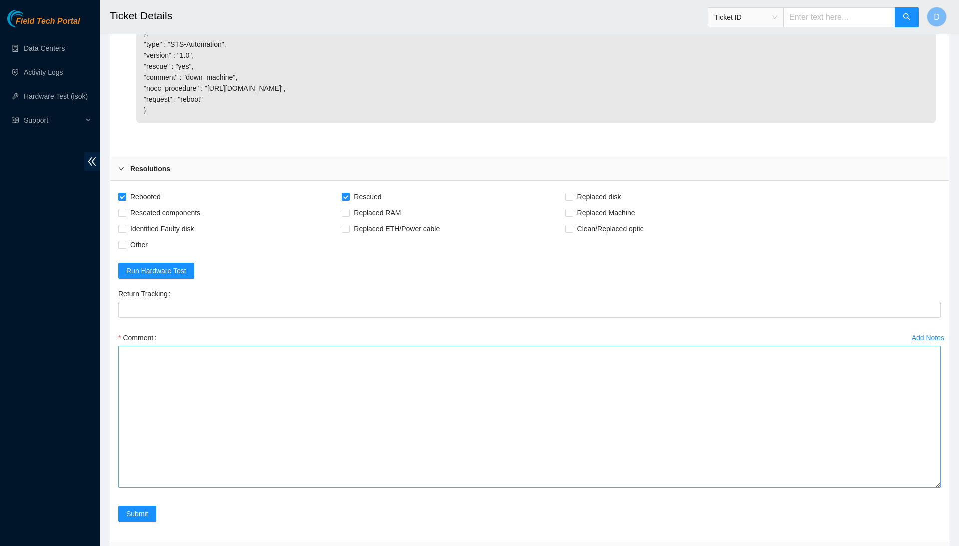
click at [932, 488] on textarea "Comment" at bounding box center [529, 417] width 822 height 142
click at [872, 453] on textarea "Comment" at bounding box center [529, 417] width 822 height 143
type textarea "T"
click at [796, 391] on textarea "Confirmed with the NOCC to make sure the ticket was safe to be worked on. Safel…" at bounding box center [529, 417] width 822 height 143
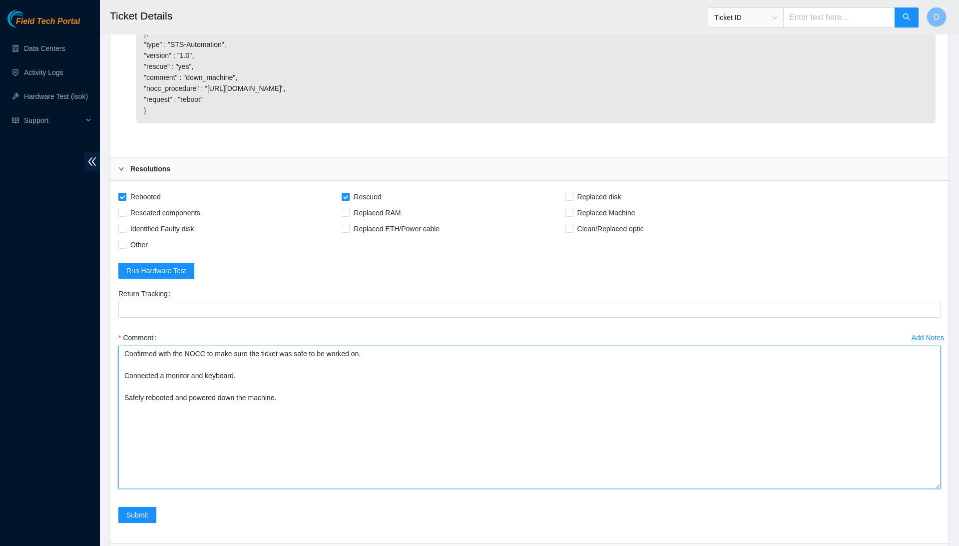
click at [680, 466] on textarea "Confirmed with the NOCC to make sure the ticket was safe to be worked on. Conne…" at bounding box center [529, 417] width 822 height 143
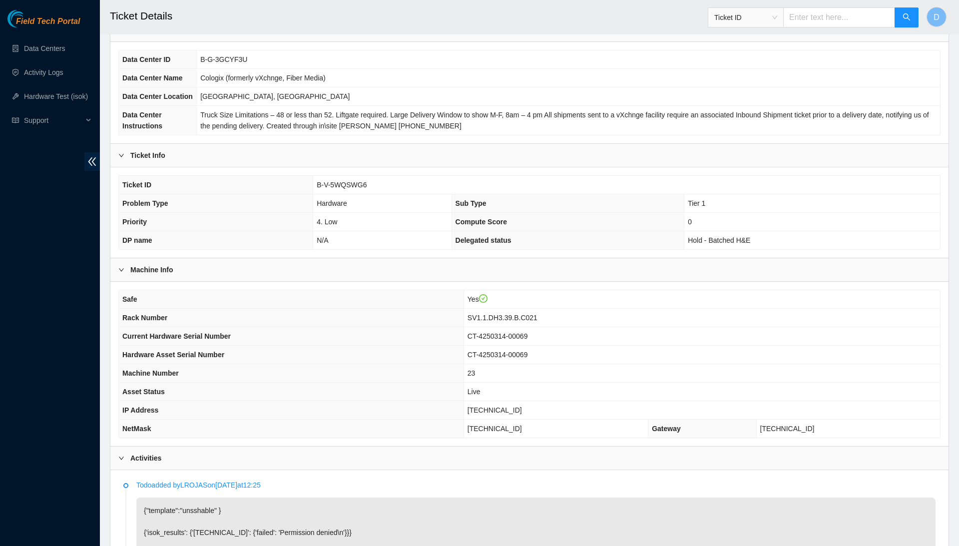
scroll to position [63, 0]
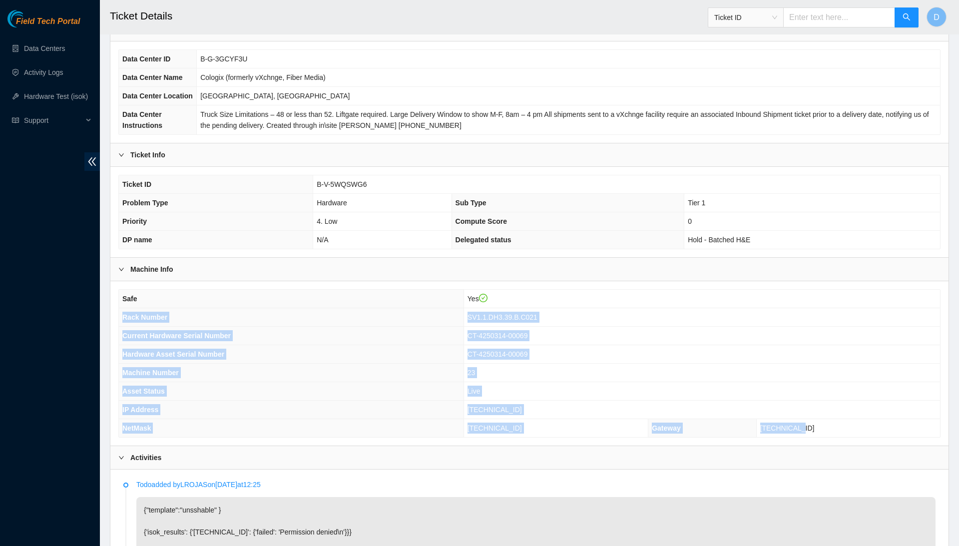
drag, startPoint x: 122, startPoint y: 338, endPoint x: 852, endPoint y: 447, distance: 737.5
click at [852, 437] on tbody "Safe Yes Rack Number SV1.1.DH3.39.B.C021 Current Hardware Serial Number CT-4250…" at bounding box center [529, 363] width 821 height 147
copy tbody "Rack Number SV1.1.DH3.39.B.C021 Current Hardware Serial Number CT-4250314-00069…"
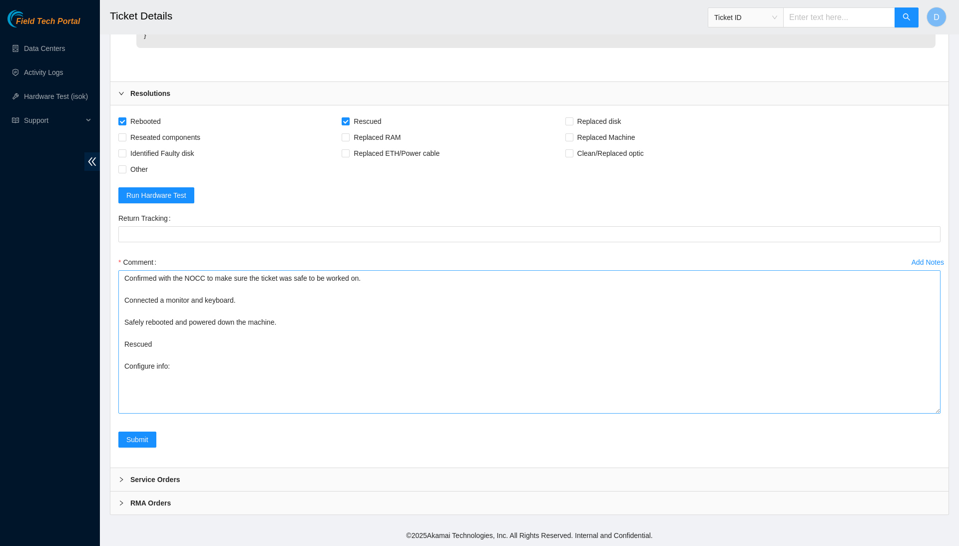
scroll to position [914, 0]
click at [390, 373] on textarea "Confirmed with the NOCC to make sure the ticket was safe to be worked on. Conne…" at bounding box center [529, 341] width 822 height 143
paste textarea "Rack Number SV1.1.DH3.39.B.C021 Current Hardware Serial Number CT-4250314-00069…"
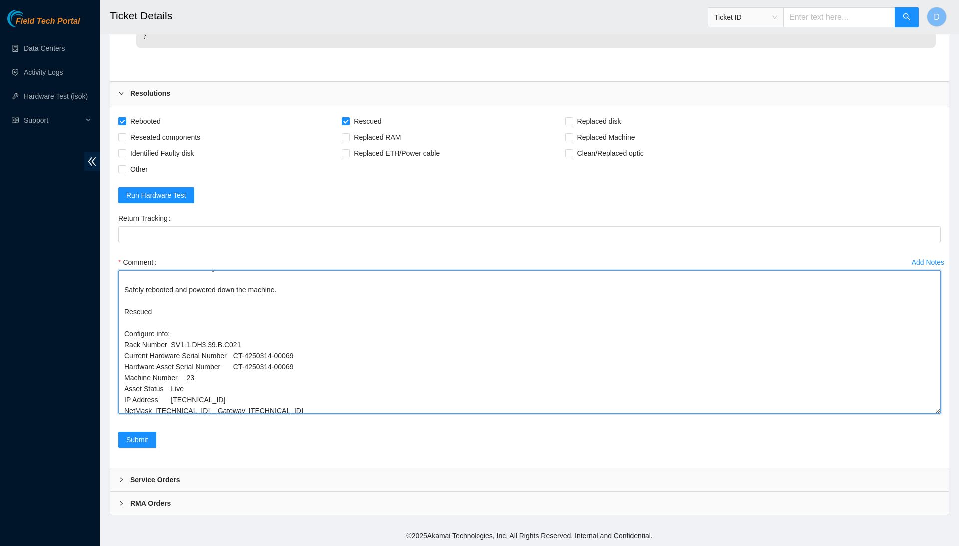
click at [224, 403] on textarea "Confirmed with the NOCC to make sure the ticket was safe to be worked on. Conne…" at bounding box center [529, 341] width 822 height 143
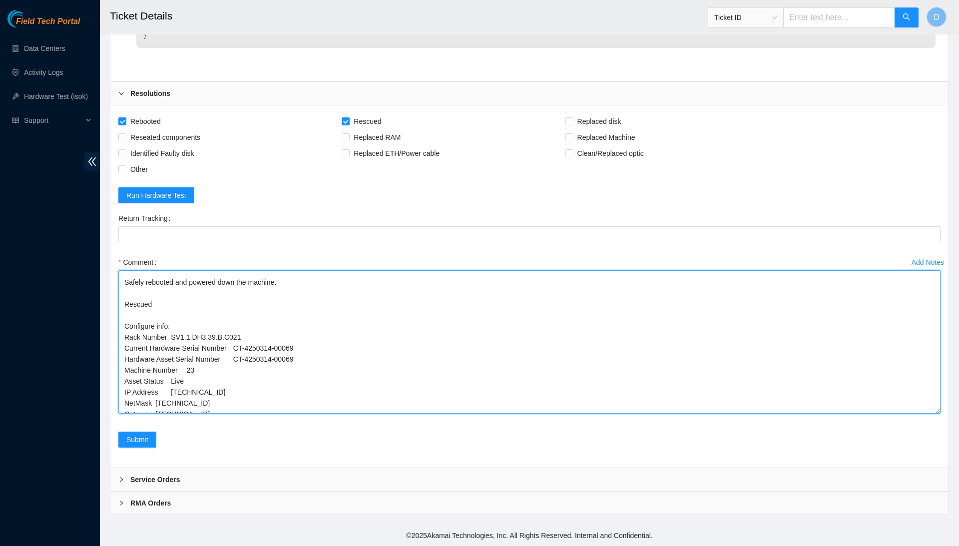
click at [156, 407] on textarea "Confirmed with the NOCC to make sure the ticket was safe to be worked on. Conne…" at bounding box center [529, 341] width 822 height 143
click at [158, 395] on textarea "Confirmed with the NOCC to make sure the ticket was safe to be worked on. Conne…" at bounding box center [529, 341] width 822 height 143
click at [172, 387] on textarea "Confirmed with the NOCC to make sure the ticket was safe to be worked on. Conne…" at bounding box center [529, 341] width 822 height 143
click at [179, 379] on textarea "Confirmed with the NOCC to make sure the ticket was safe to be worked on. Conne…" at bounding box center [529, 341] width 822 height 143
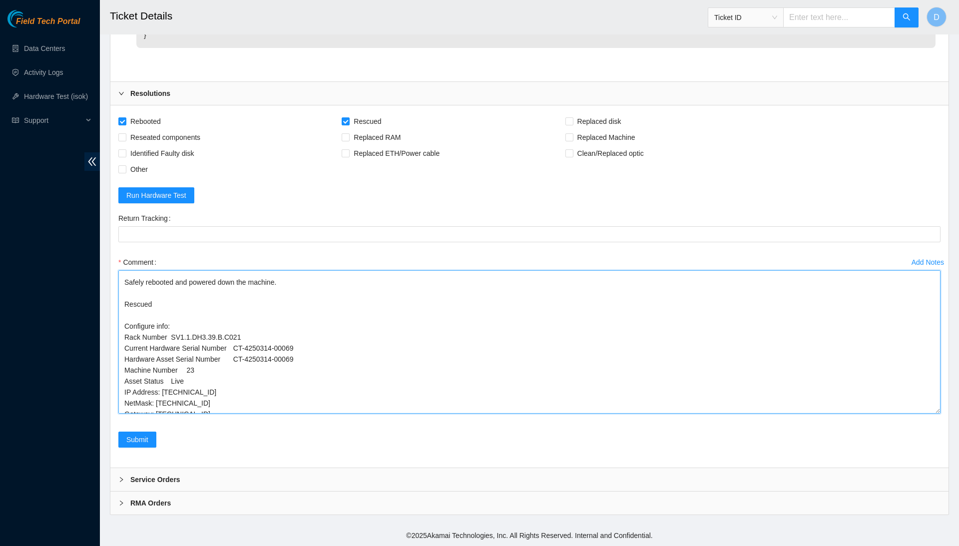
click at [179, 379] on textarea "Confirmed with the NOCC to make sure the ticket was safe to be worked on. Conne…" at bounding box center [529, 341] width 822 height 143
click at [190, 371] on textarea "Confirmed with the NOCC to make sure the ticket was safe to be worked on. Conne…" at bounding box center [529, 341] width 822 height 143
click at [237, 363] on textarea "Confirmed with the NOCC to make sure the ticket was safe to be worked on. Conne…" at bounding box center [529, 341] width 822 height 143
click at [238, 350] on textarea "Confirmed with the NOCC to make sure the ticket was safe to be worked on. Conne…" at bounding box center [529, 341] width 822 height 143
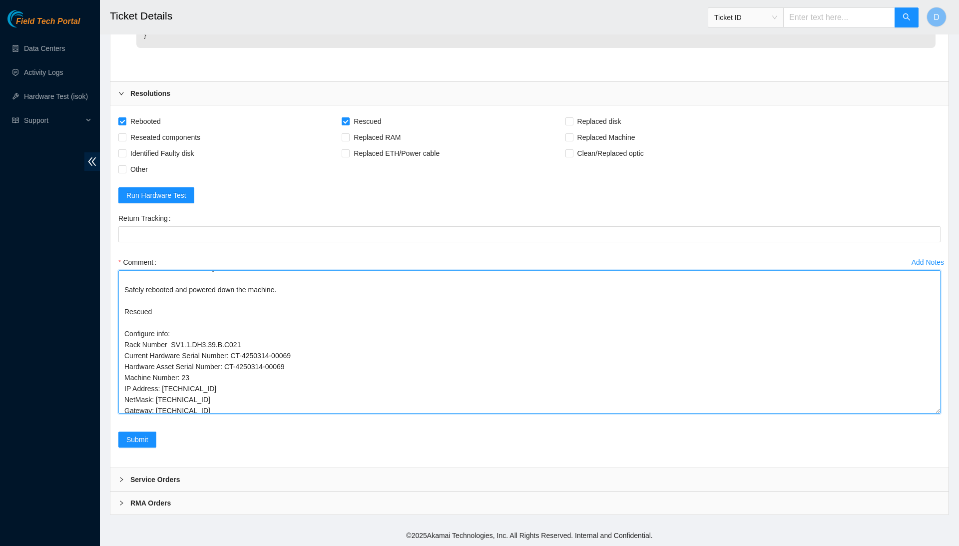
click at [173, 339] on textarea "Confirmed with the NOCC to make sure the ticket was safe to be worked on. Conne…" at bounding box center [529, 341] width 822 height 143
click at [272, 407] on textarea "Confirmed with the NOCC to make sure the ticket was safe to be worked on. Conne…" at bounding box center [529, 341] width 822 height 143
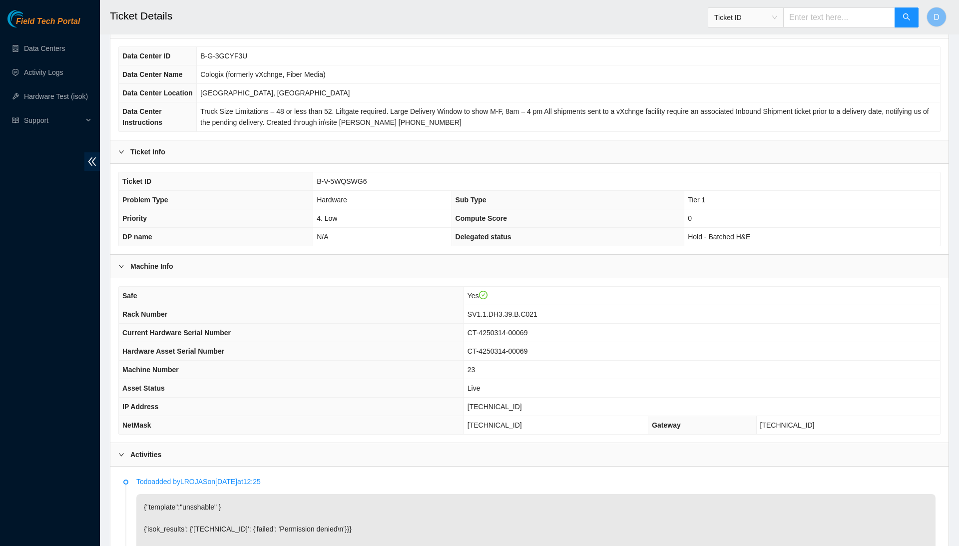
scroll to position [72, 0]
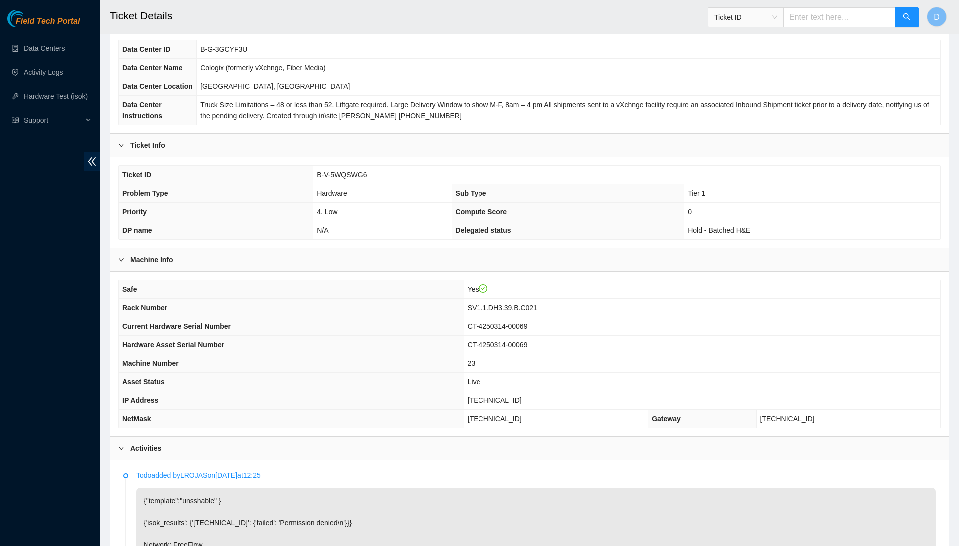
type textarea "Confirmed with the NOCC to make sure the ticket was safe to be worked on. Conne…"
click at [512, 404] on span "23.209.82.26" at bounding box center [495, 400] width 54 height 8
click at [514, 404] on span "23.209.82.26" at bounding box center [495, 400] width 54 height 8
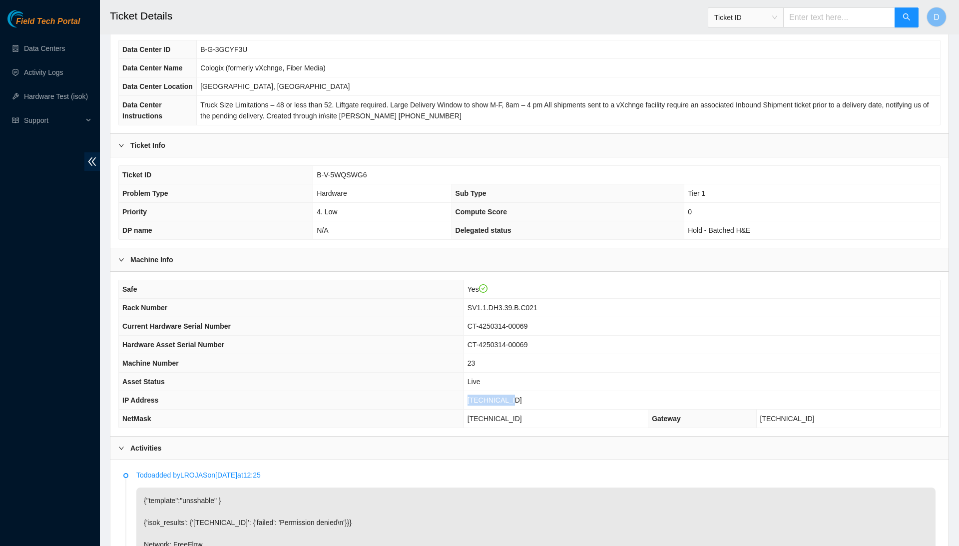
click at [514, 404] on span "23.209.82.26" at bounding box center [495, 400] width 54 height 8
copy span "23.209.82.26"
click at [651, 391] on td "Live" at bounding box center [702, 382] width 477 height 18
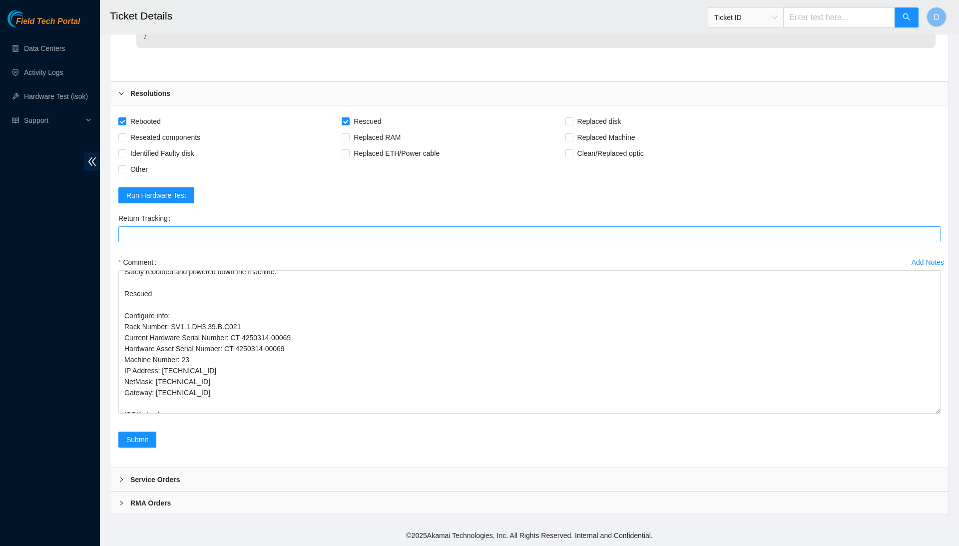
scroll to position [914, 0]
click at [184, 192] on span "Run Hardware Test" at bounding box center [156, 195] width 60 height 11
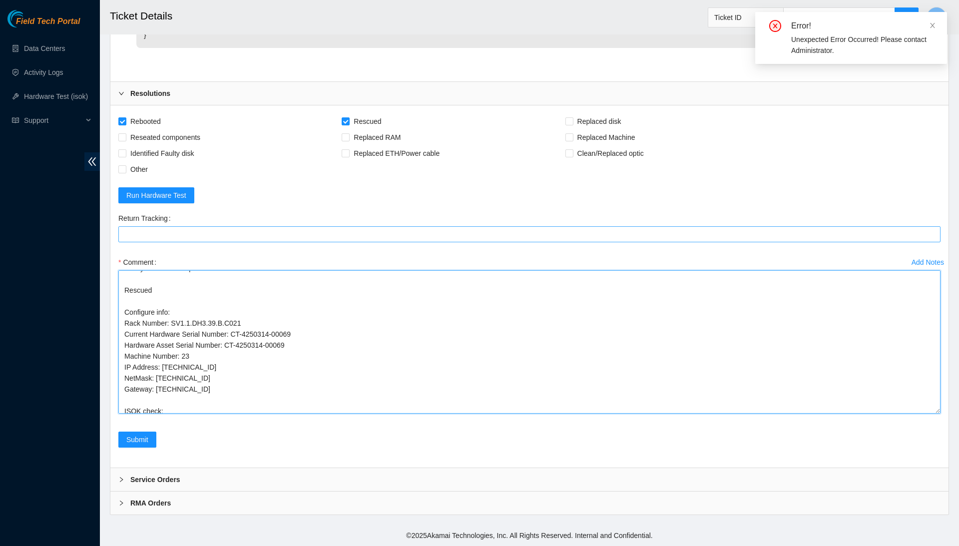
scroll to position [0, 0]
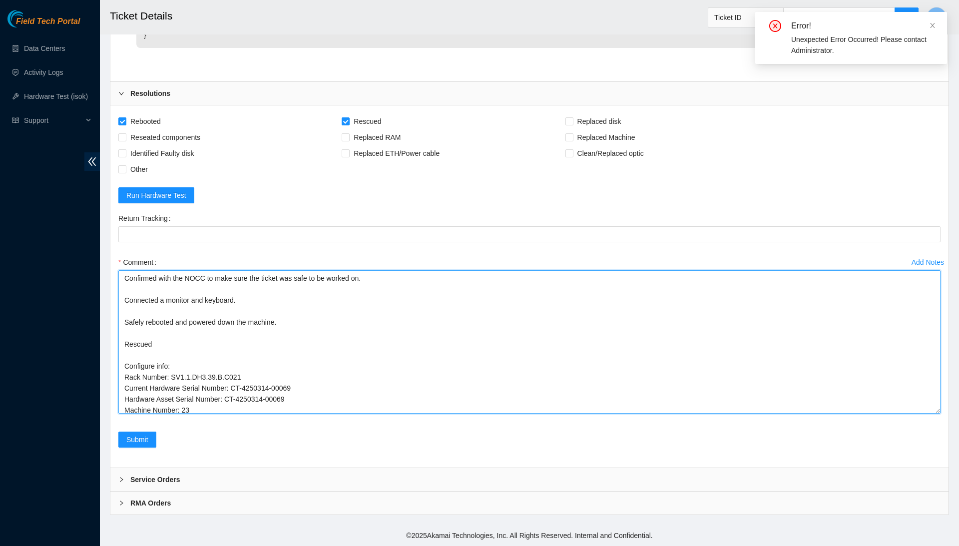
drag, startPoint x: 579, startPoint y: 405, endPoint x: 552, endPoint y: 192, distance: 214.1
click at [552, 192] on form "Rebooted Rescued Replaced disk Reseated components Replaced RAM Replaced Machin…" at bounding box center [529, 286] width 822 height 346
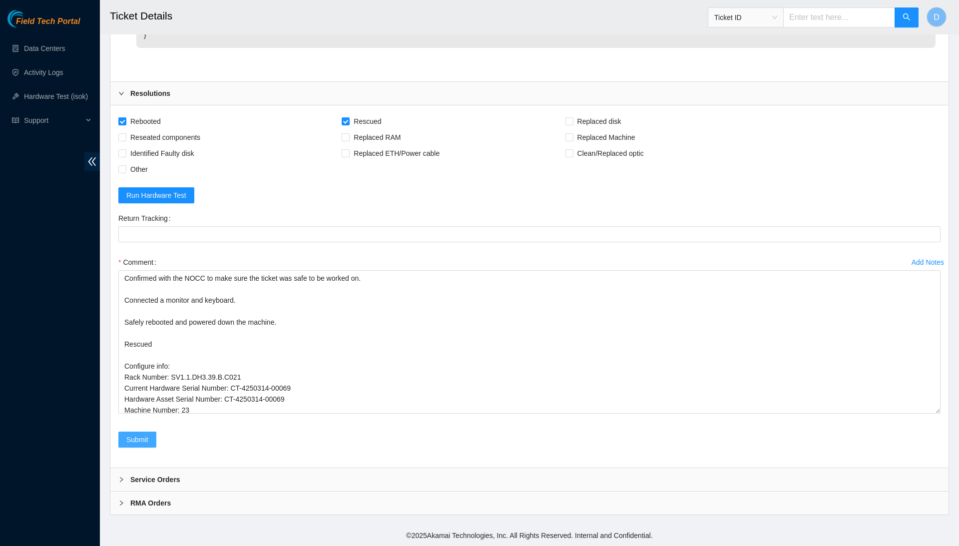
click at [130, 445] on span "Submit" at bounding box center [137, 439] width 22 height 11
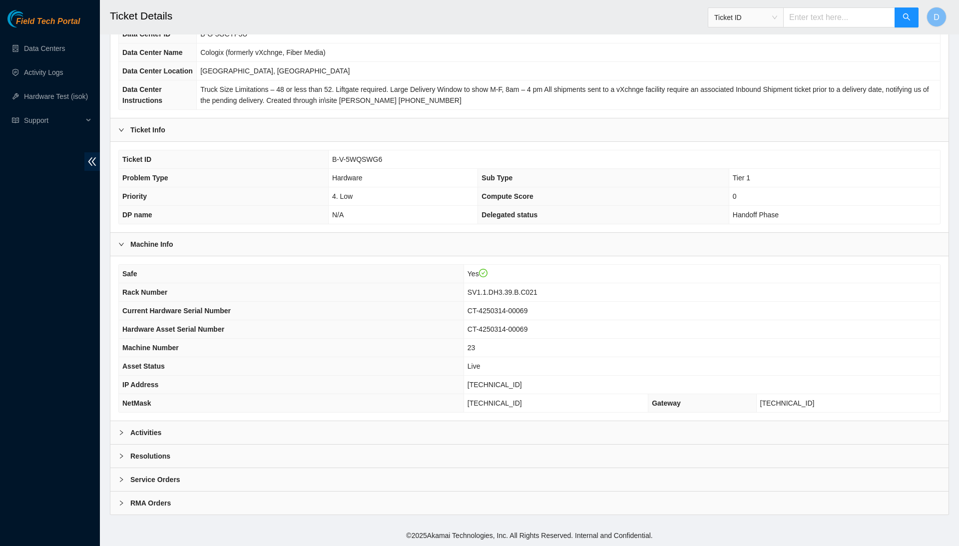
scroll to position [106, 0]
click at [450, 422] on div "Activities" at bounding box center [529, 432] width 838 height 23
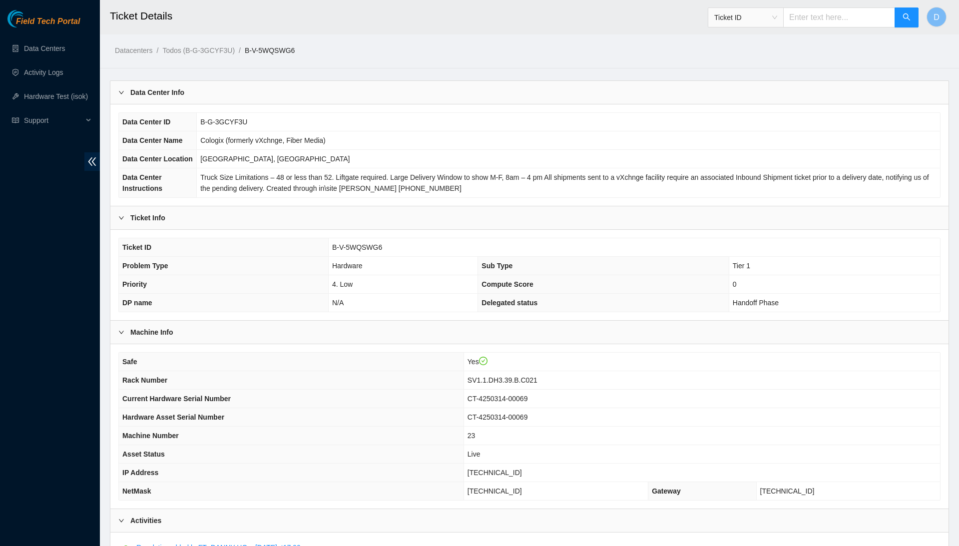
scroll to position [0, 0]
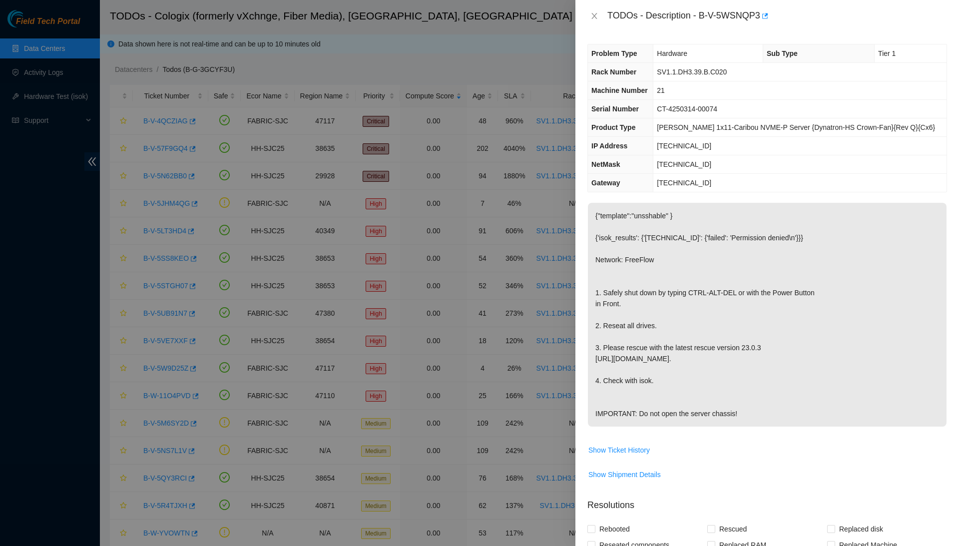
scroll to position [338, 0]
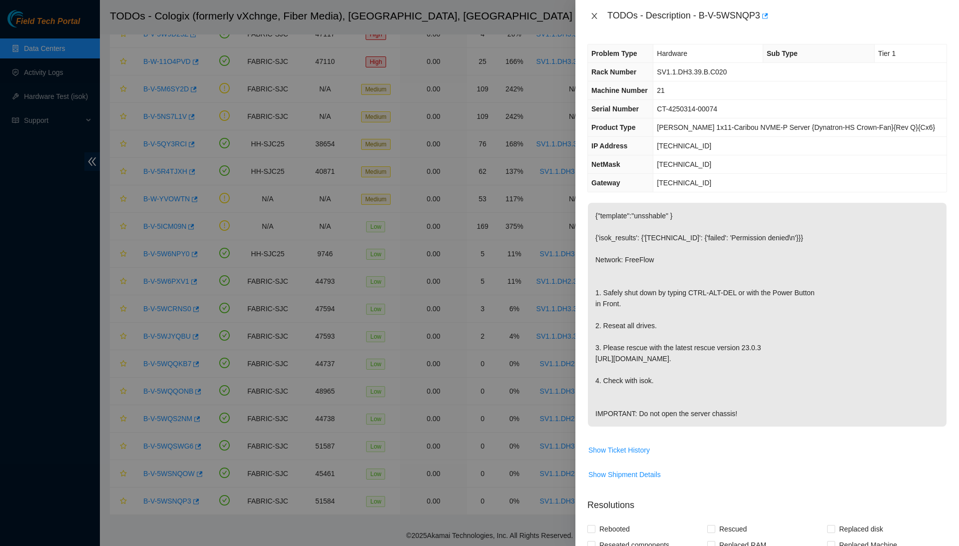
click at [597, 13] on icon "close" at bounding box center [594, 16] width 5 height 6
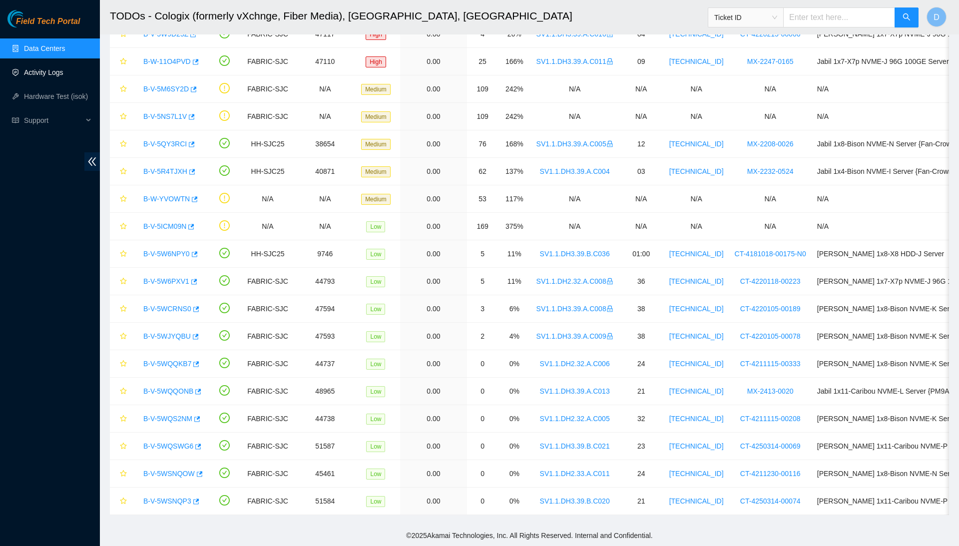
click at [44, 76] on link "Activity Logs" at bounding box center [43, 72] width 39 height 8
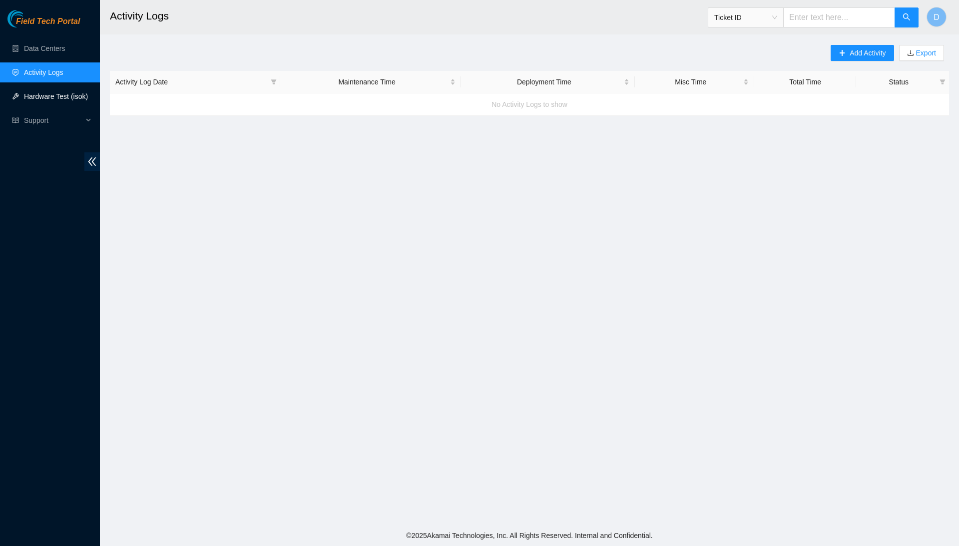
click at [60, 94] on link "Hardware Test (isok)" at bounding box center [56, 96] width 64 height 8
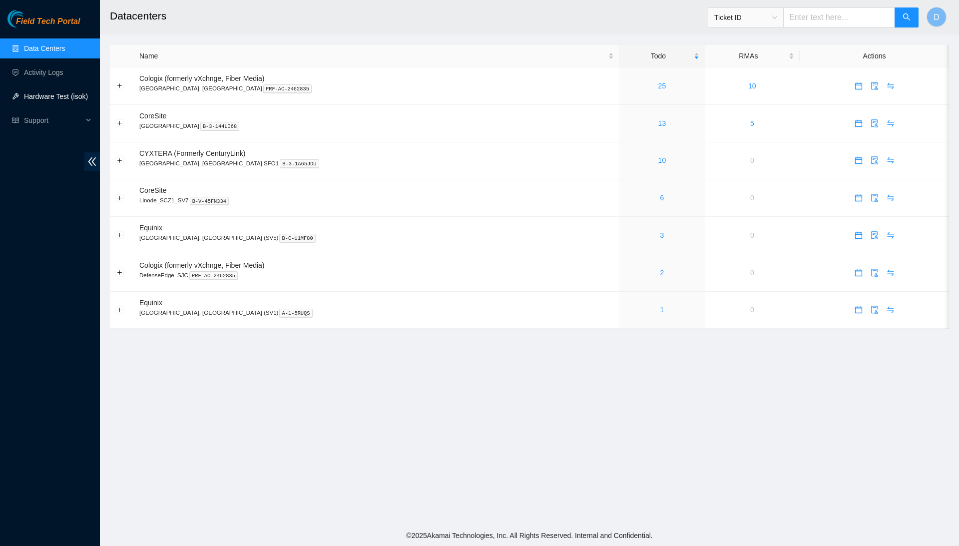
click at [50, 92] on link "Hardware Test (isok)" at bounding box center [56, 96] width 64 height 8
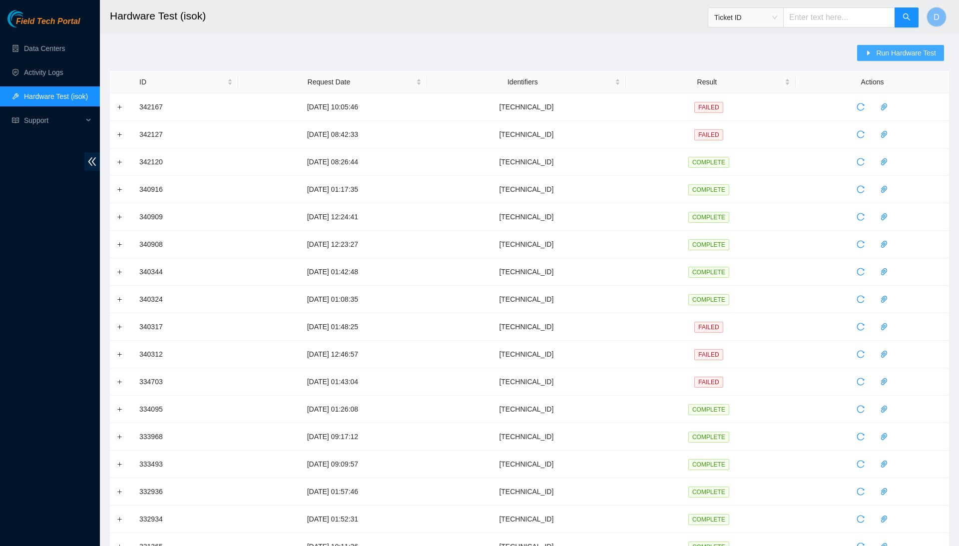
click at [876, 50] on span "Run Hardware Test" at bounding box center [906, 52] width 60 height 11
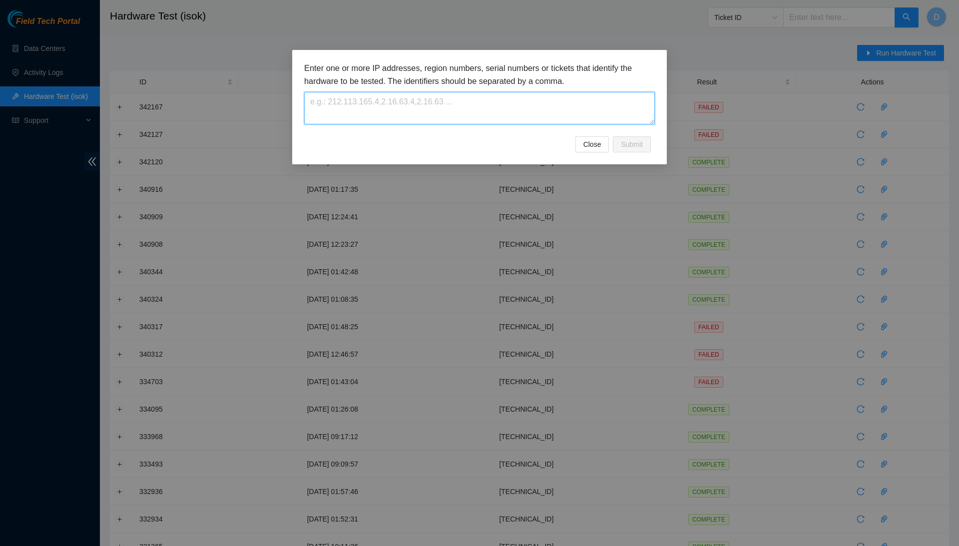
click at [520, 111] on textarea at bounding box center [479, 108] width 351 height 32
paste textarea "23.209.82.26"
type textarea "23.209.82.26"
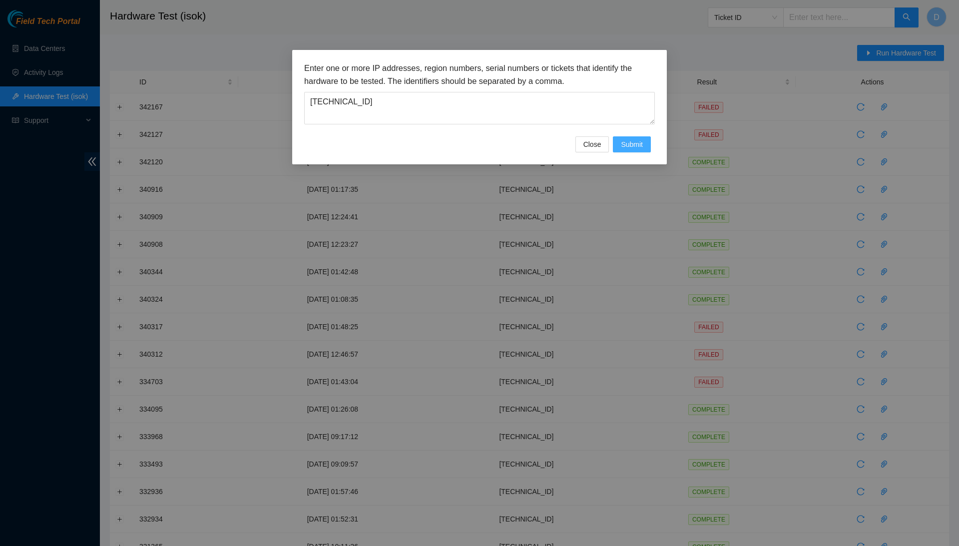
click at [636, 148] on span "Submit" at bounding box center [632, 144] width 22 height 11
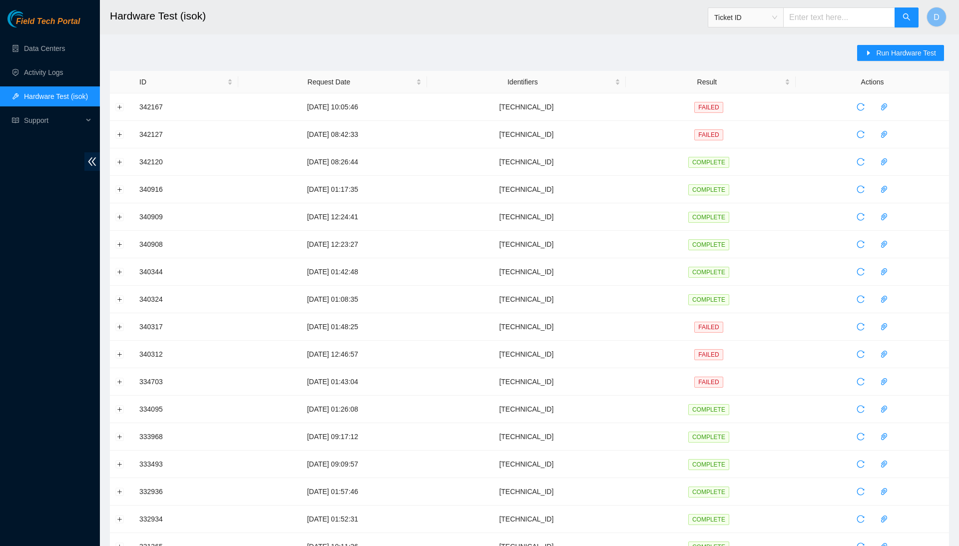
click at [648, 62] on div "Run Hardware Test ID Request Date Identifiers Result Actions 342167 25-09-2025 …" at bounding box center [529, 360] width 839 height 630
click at [884, 55] on span "Run Hardware Test" at bounding box center [906, 52] width 60 height 11
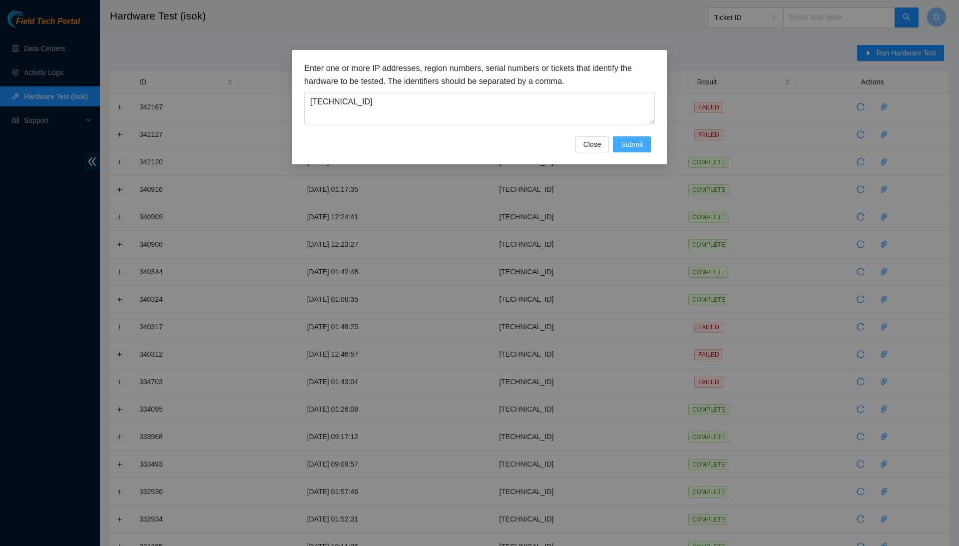
click at [644, 151] on button "Submit" at bounding box center [632, 144] width 38 height 16
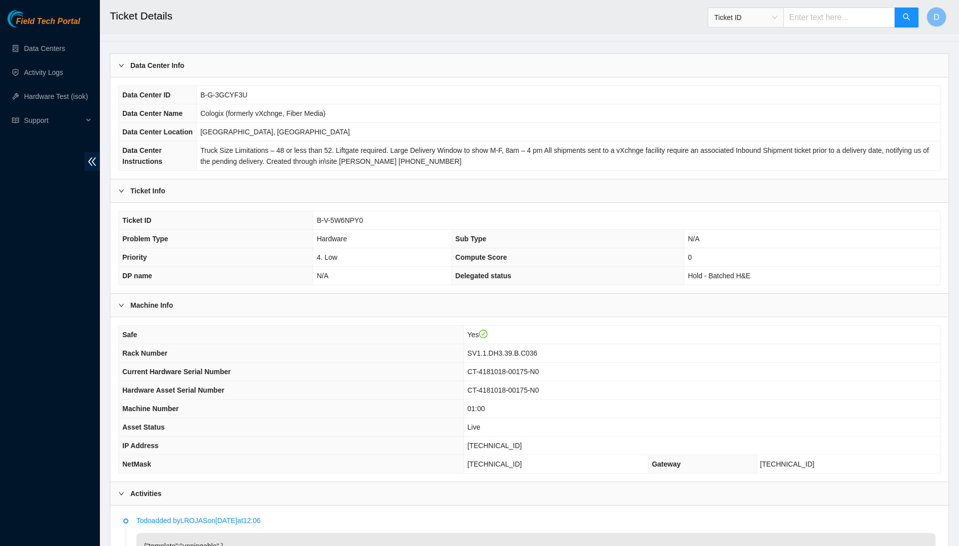
scroll to position [26, 0]
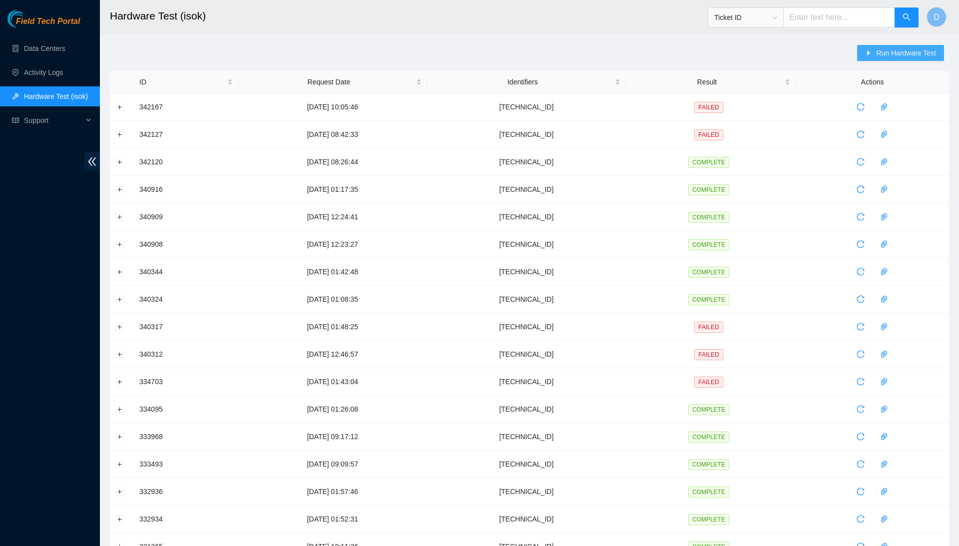
click at [869, 54] on button "Run Hardware Test" at bounding box center [900, 53] width 87 height 16
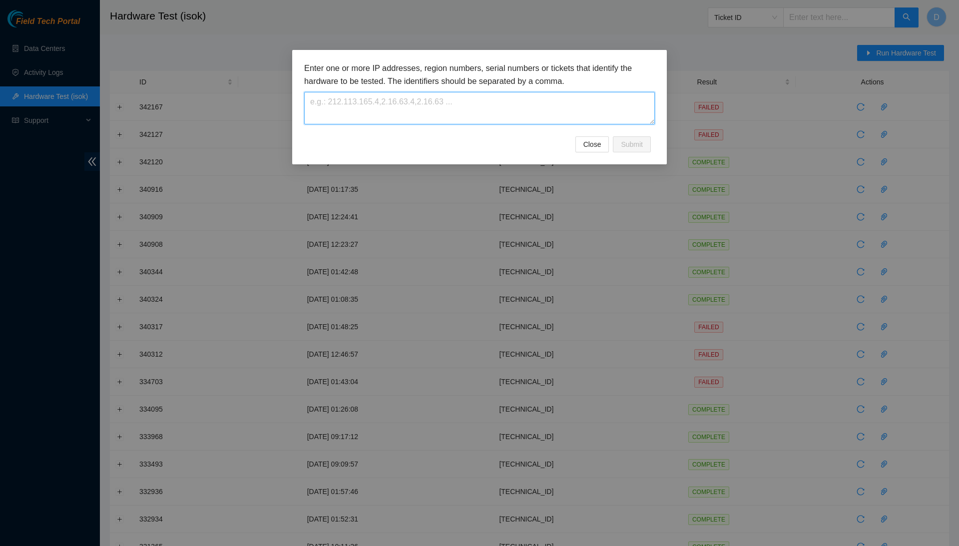
click at [594, 114] on textarea at bounding box center [479, 108] width 351 height 32
paste textarea "[TECHNICAL_ID]"
type textarea "[TECHNICAL_ID]"
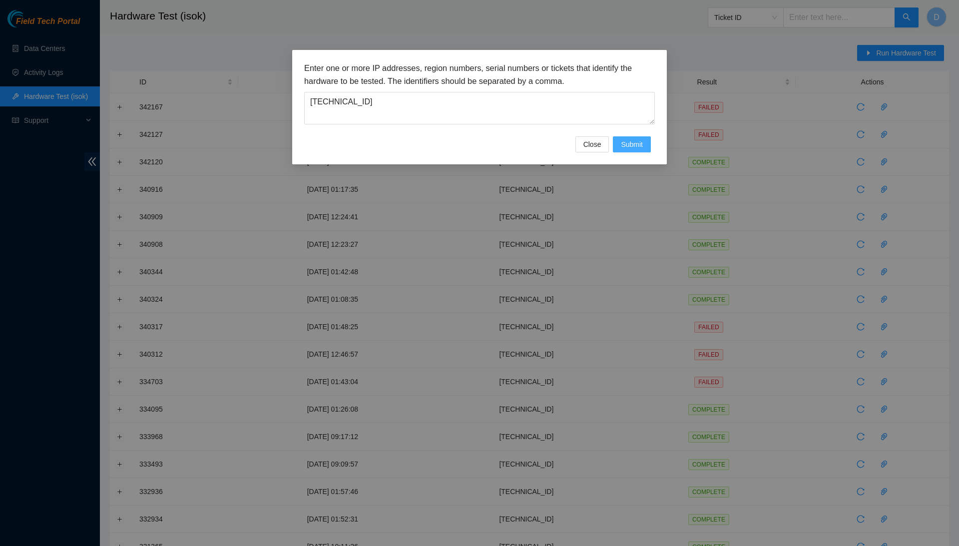
click at [624, 145] on span "Submit" at bounding box center [632, 144] width 22 height 11
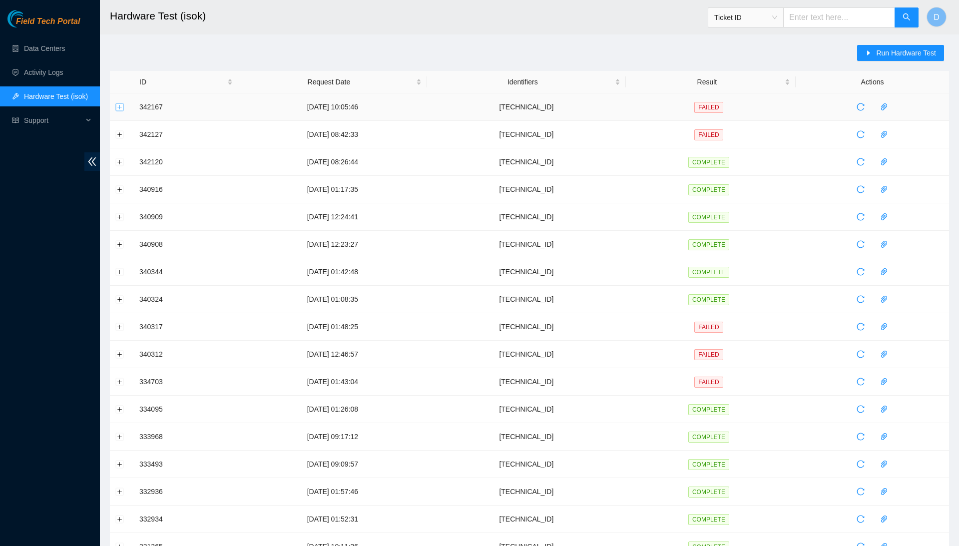
click at [118, 108] on button "Expand row" at bounding box center [120, 107] width 8 height 8
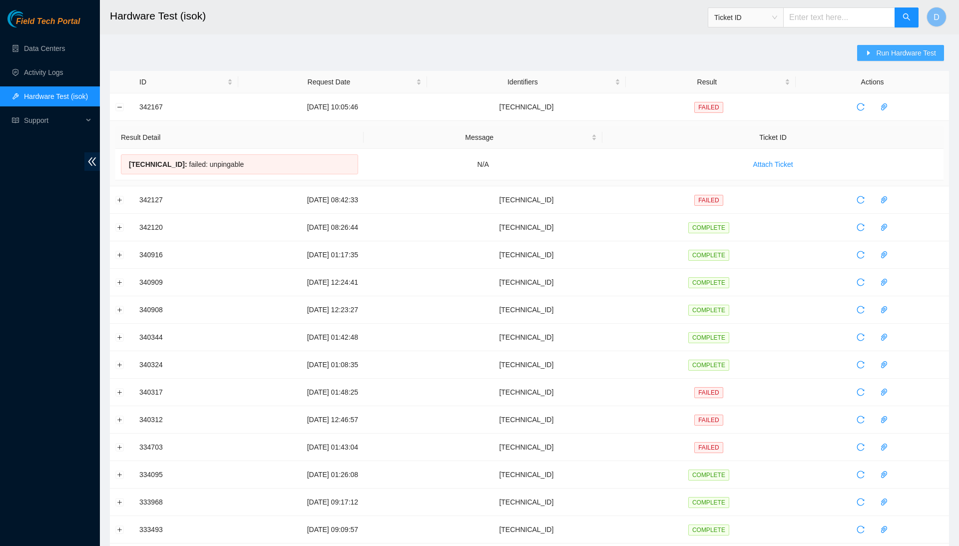
click at [863, 59] on button "Run Hardware Test" at bounding box center [900, 53] width 87 height 16
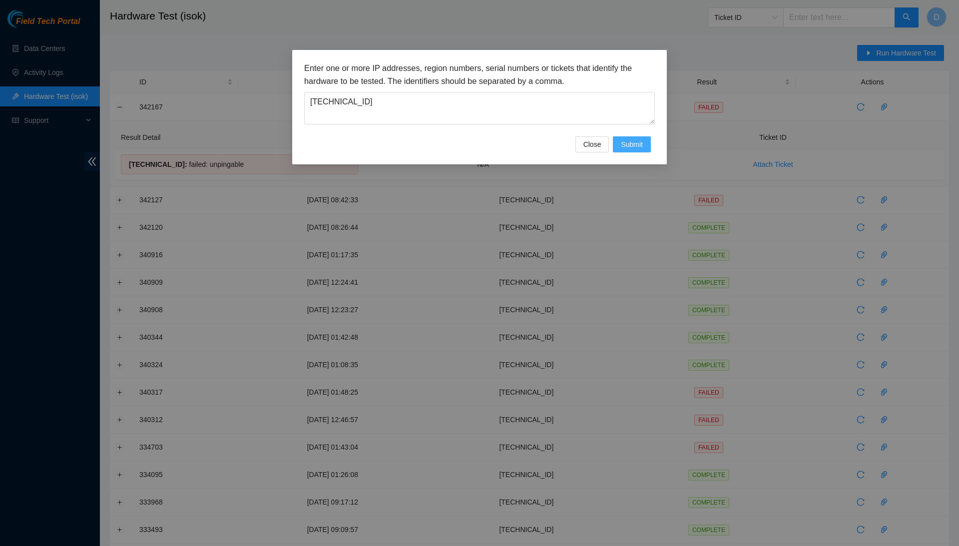
click at [642, 140] on span "Submit" at bounding box center [632, 144] width 22 height 11
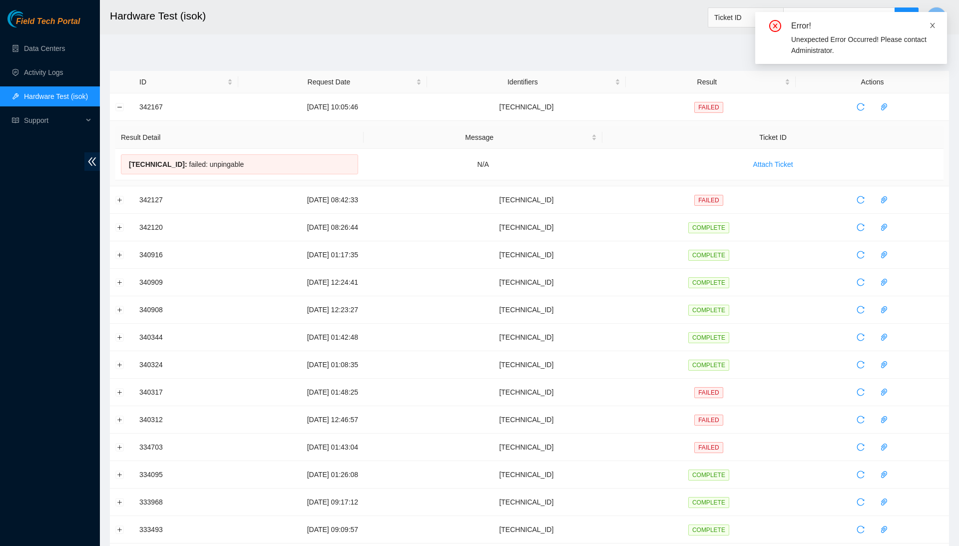
click at [931, 24] on icon "close" at bounding box center [932, 25] width 7 height 7
click at [898, 52] on span "Run Hardware Test" at bounding box center [906, 52] width 60 height 11
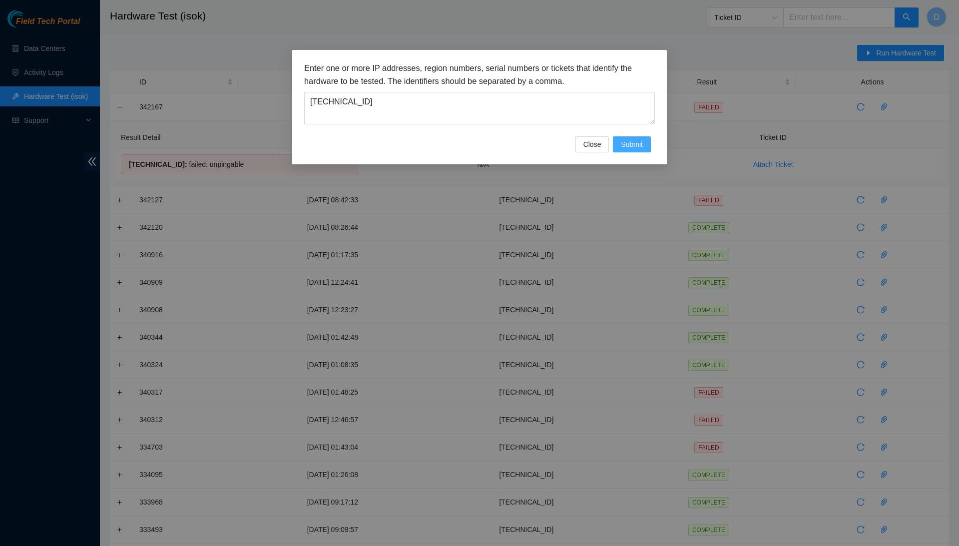
click at [632, 144] on span "Submit" at bounding box center [632, 144] width 22 height 11
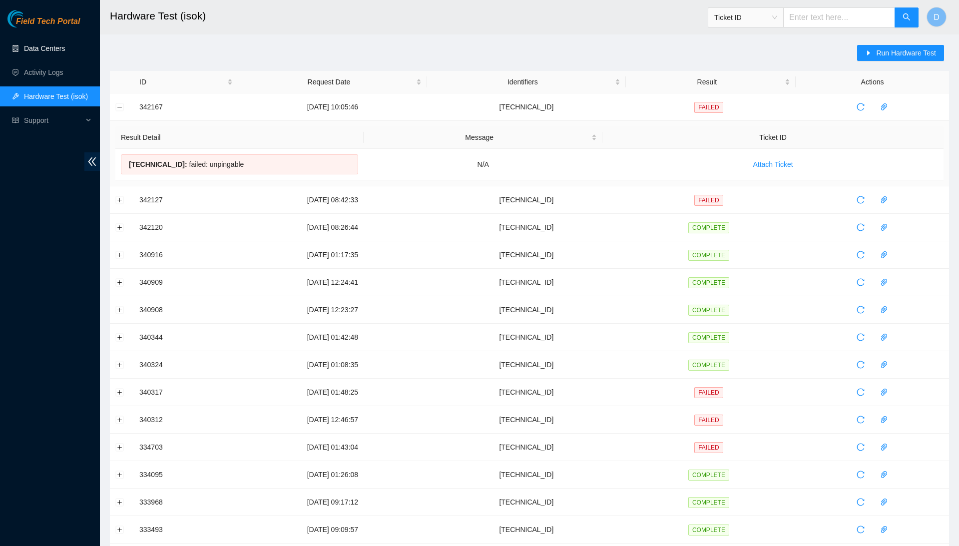
click at [64, 47] on link "Data Centers" at bounding box center [44, 48] width 41 height 8
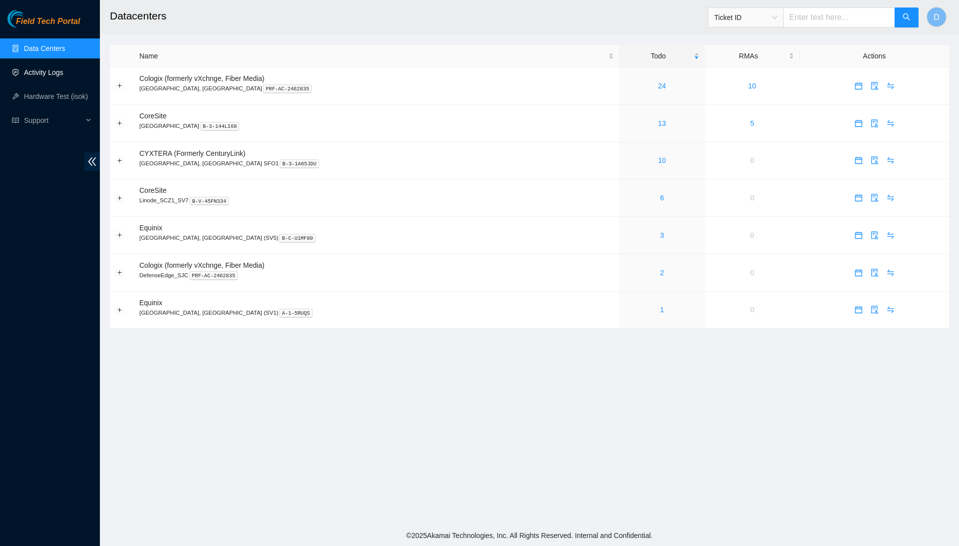
click at [63, 74] on link "Activity Logs" at bounding box center [43, 72] width 39 height 8
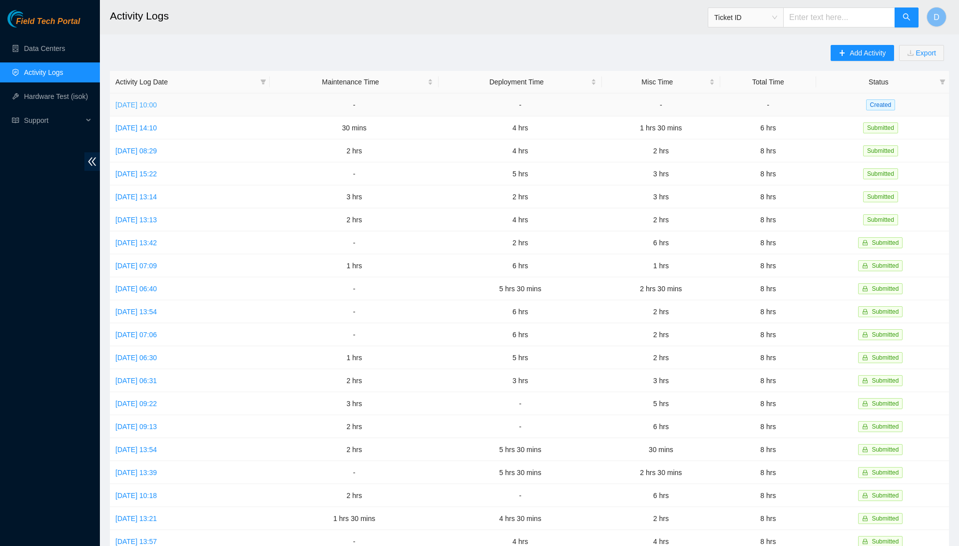
click at [157, 106] on link "[DATE] 10:00" at bounding box center [135, 105] width 41 height 8
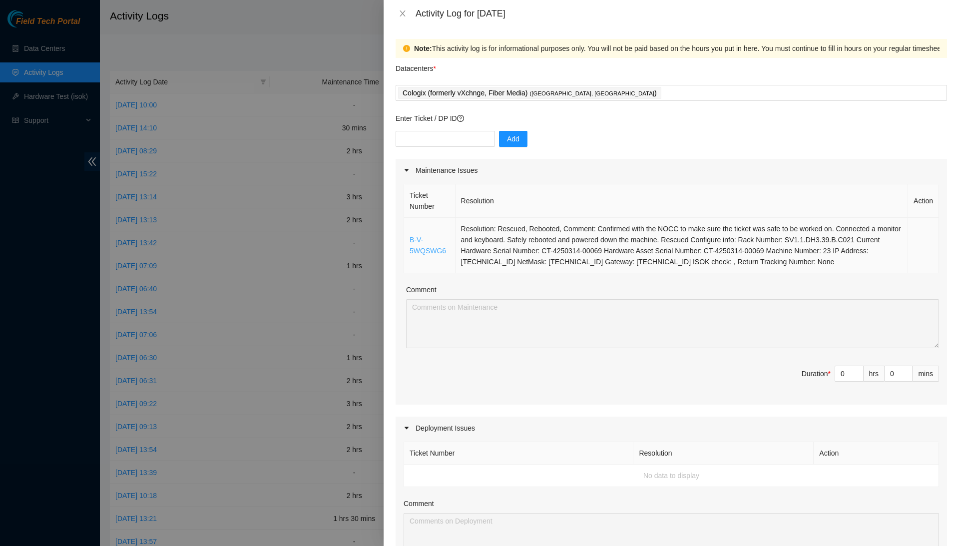
click at [433, 251] on link "B-V-5WQSWG6" at bounding box center [428, 245] width 36 height 19
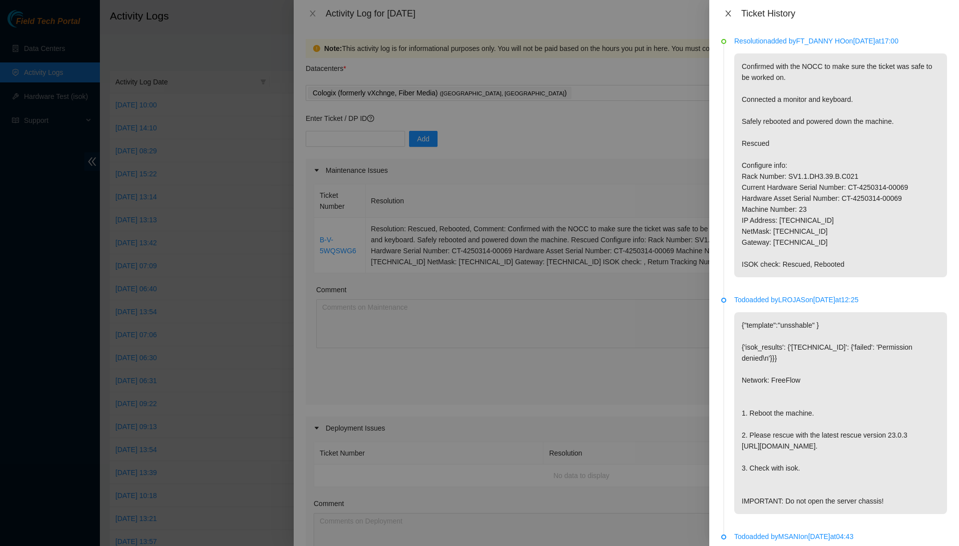
click at [732, 14] on icon "close" at bounding box center [729, 13] width 8 height 8
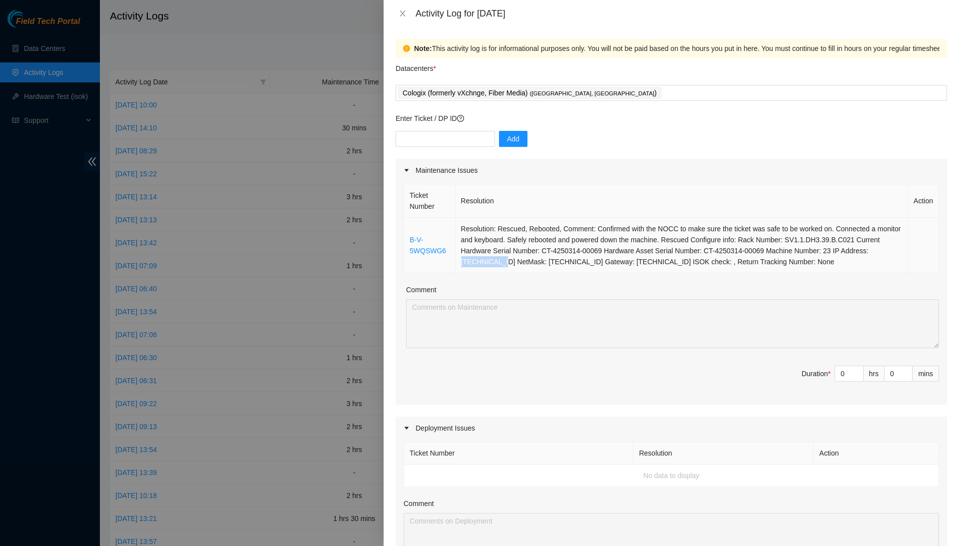
drag, startPoint x: 572, startPoint y: 257, endPoint x: 618, endPoint y: 261, distance: 46.6
click at [618, 261] on td "Resolution: Rescued, Rebooted, Comment: Confirmed with the NOCC to make sure th…" at bounding box center [682, 245] width 453 height 55
copy td "[TECHNICAL_ID]"
